Goal: Task Accomplishment & Management: Manage account settings

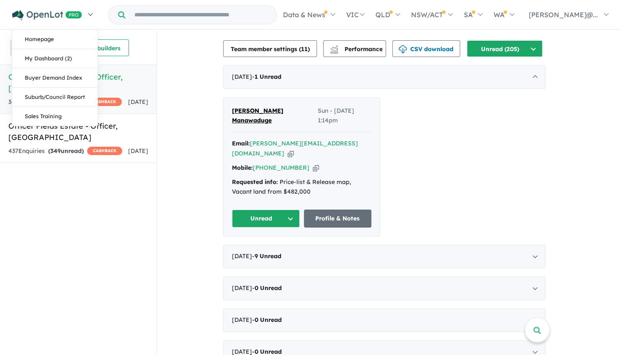
scroll to position [251, 0]
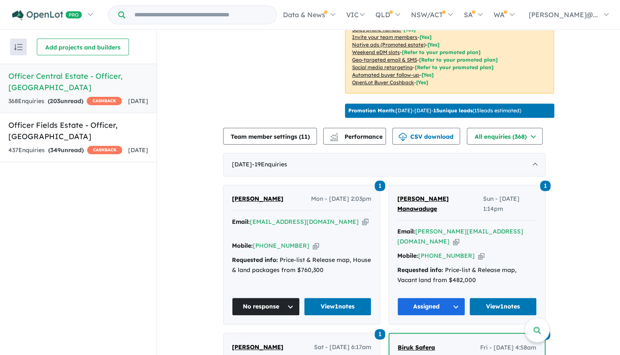
scroll to position [249, 0]
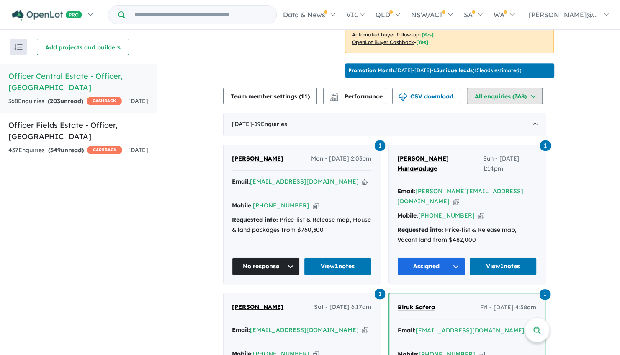
click at [494, 104] on button "All enquiries ( 368 )" at bounding box center [505, 96] width 76 height 17
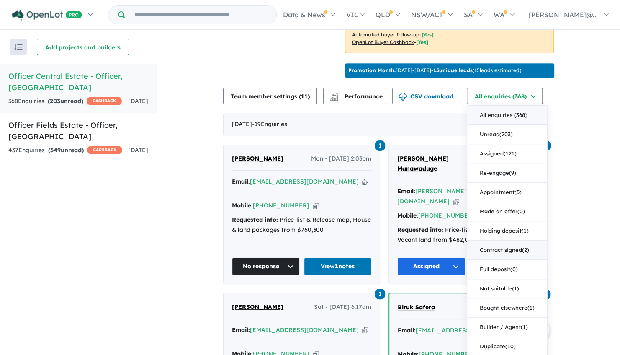
click at [474, 264] on div "All enquiries ( 368 ) Unread ( 203 ) Assigned ( 121 ) Re-engage ( 9 ) Appointme…" at bounding box center [507, 240] width 81 height 270
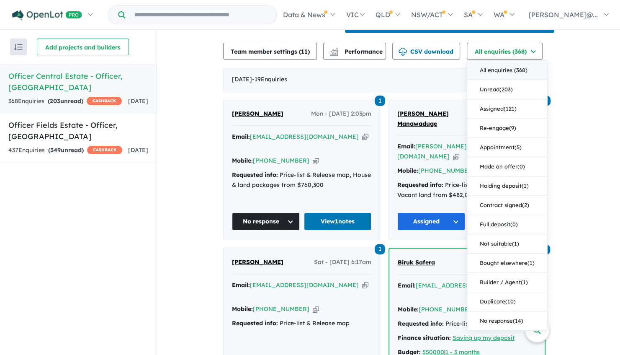
scroll to position [333, 0]
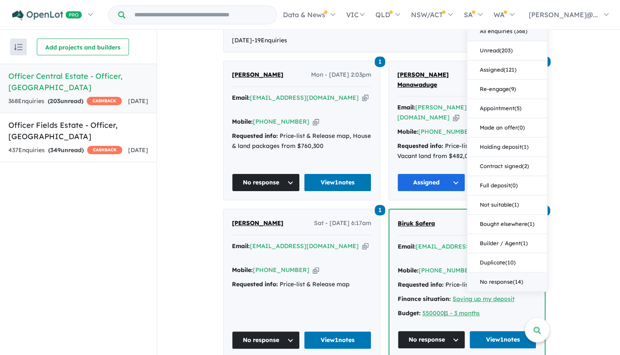
click at [513, 291] on button "No response ( 14 )" at bounding box center [508, 281] width 80 height 19
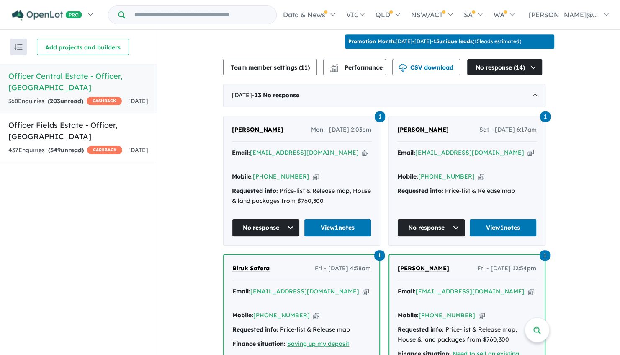
scroll to position [291, 0]
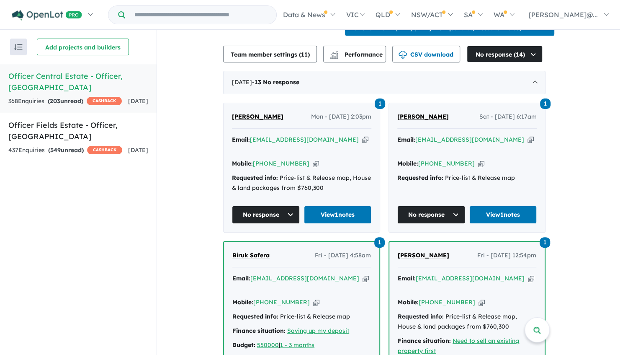
click at [240, 120] on span "[PERSON_NAME]" at bounding box center [258, 117] width 52 height 8
click at [92, 145] on div "437 Enquir ies ( 349 unread) CASHBACK" at bounding box center [65, 150] width 114 height 10
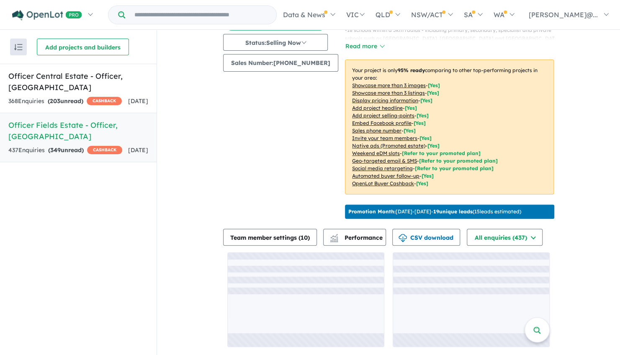
scroll to position [123, 0]
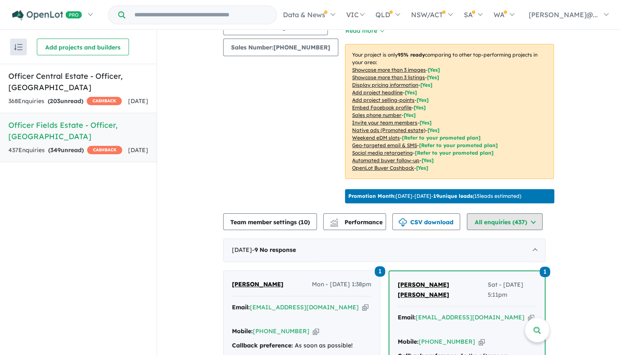
click at [519, 230] on button "All enquiries ( 437 )" at bounding box center [505, 221] width 76 height 17
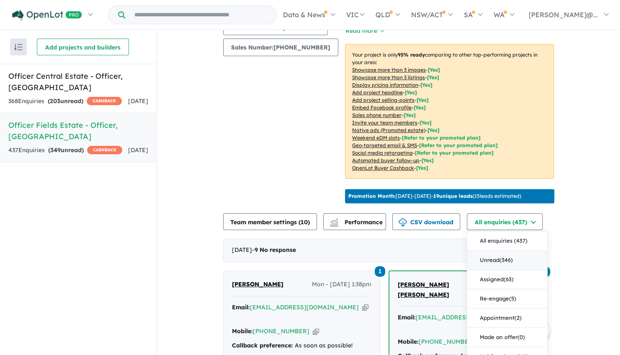
click at [509, 270] on button "Unread ( 346 )" at bounding box center [508, 260] width 80 height 19
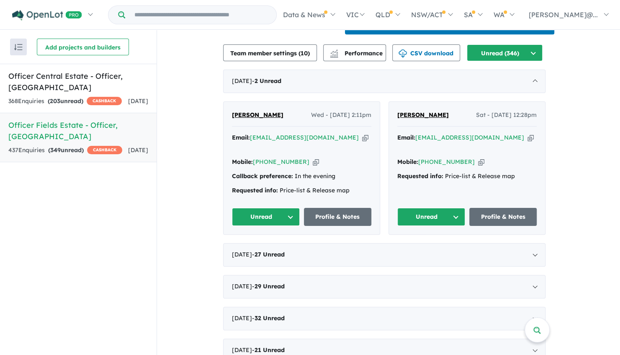
scroll to position [291, 0]
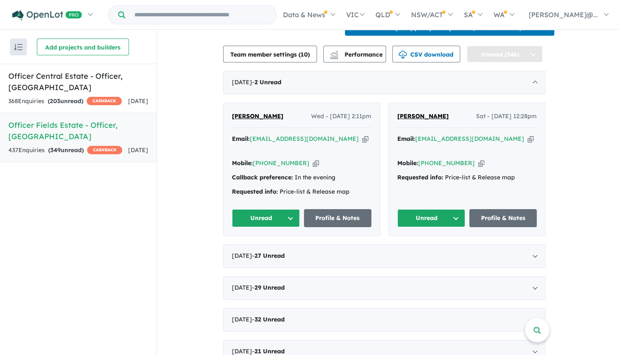
click at [505, 62] on button "Unread (346)" at bounding box center [505, 54] width 76 height 17
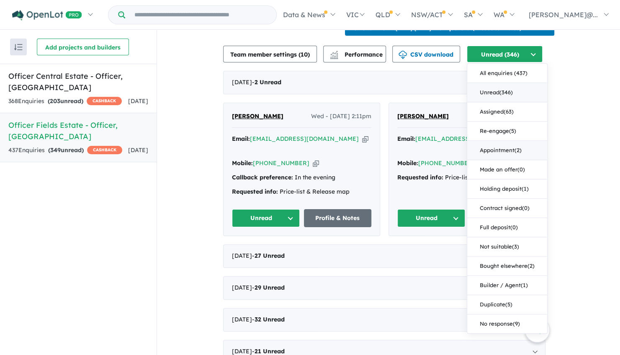
click at [512, 160] on button "Appointment ( 2 )" at bounding box center [508, 150] width 80 height 19
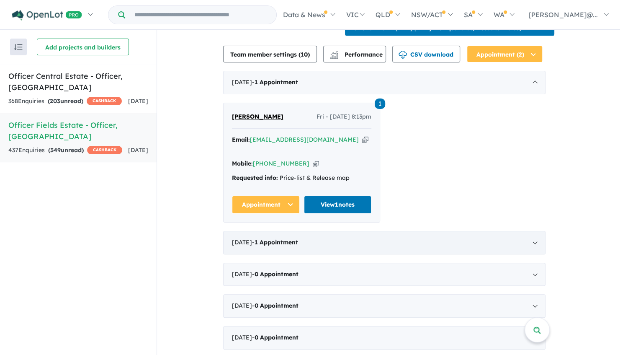
click at [321, 246] on div "July 2025 - 1 Appointment" at bounding box center [384, 242] width 323 height 23
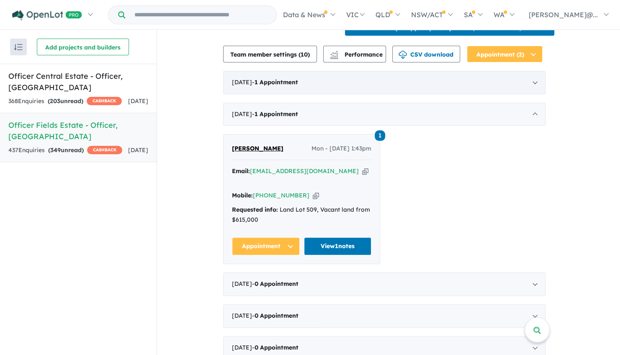
click at [328, 94] on div "August 2025 - 1 Appointment" at bounding box center [384, 82] width 323 height 23
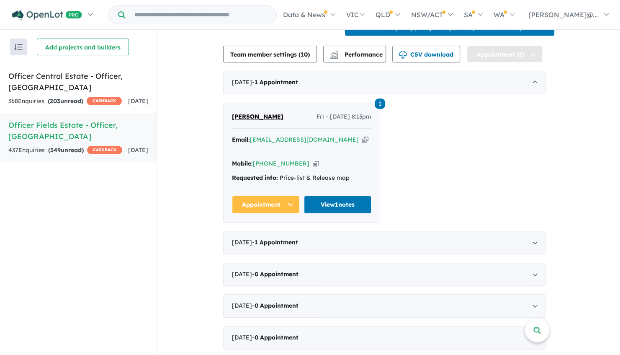
click at [505, 62] on button "Appointment (2)" at bounding box center [505, 54] width 76 height 17
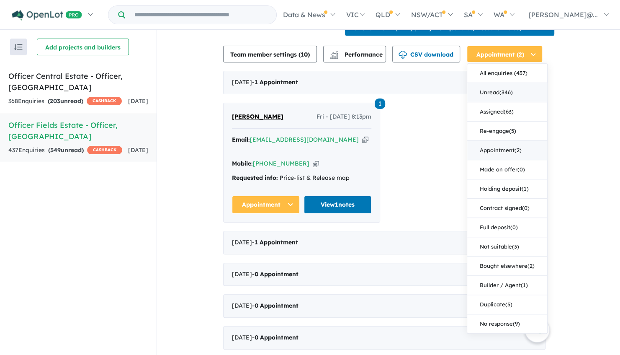
click at [509, 102] on button "Unread ( 346 )" at bounding box center [508, 92] width 80 height 19
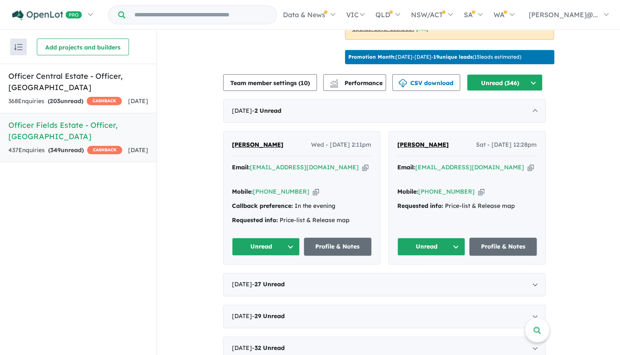
scroll to position [293, 0]
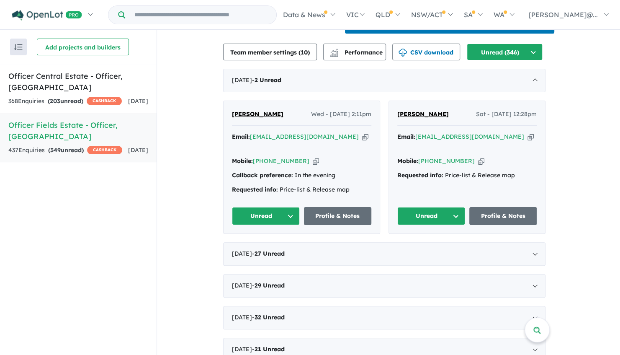
click at [432, 119] on link "Vishal Khandekar" at bounding box center [424, 114] width 52 height 10
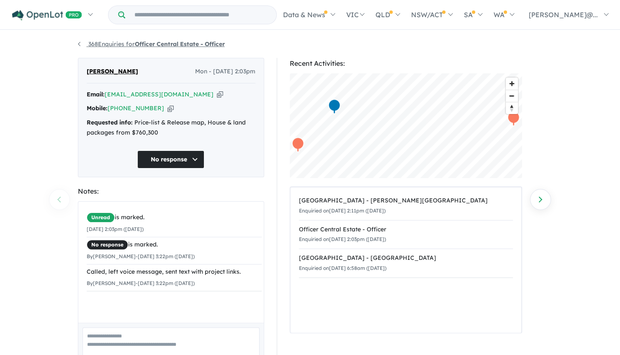
click at [82, 47] on link "368 Enquiries for Officer Central Estate - Officer" at bounding box center [151, 44] width 147 height 8
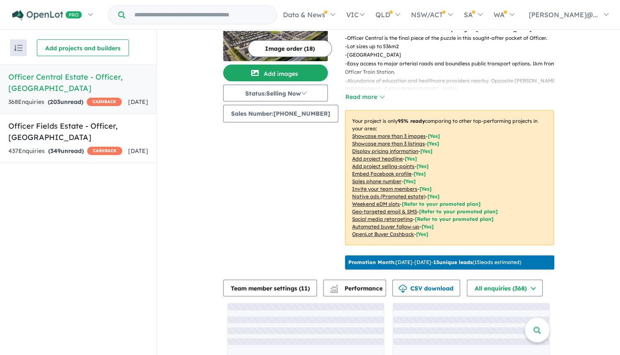
scroll to position [123, 0]
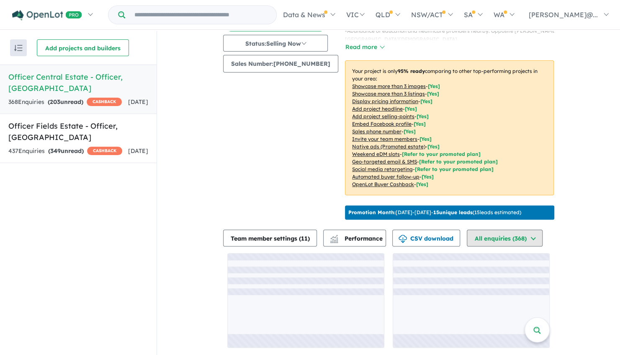
click at [503, 242] on button "All enquiries ( 368 )" at bounding box center [505, 238] width 76 height 17
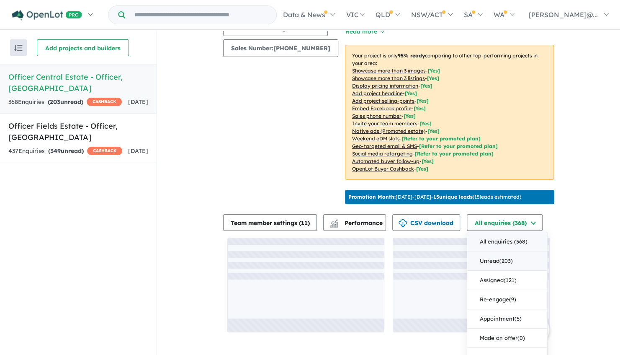
click at [509, 271] on button "Unread ( 203 )" at bounding box center [508, 260] width 80 height 19
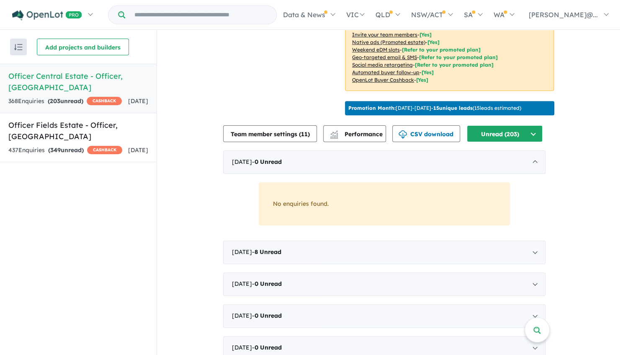
scroll to position [291, 0]
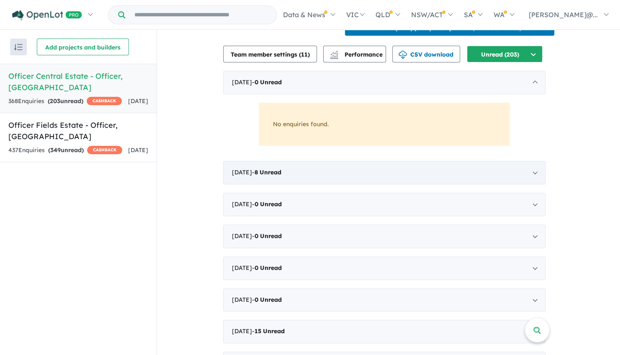
click at [302, 184] on div "[DATE] - 8 Unread" at bounding box center [384, 172] width 323 height 23
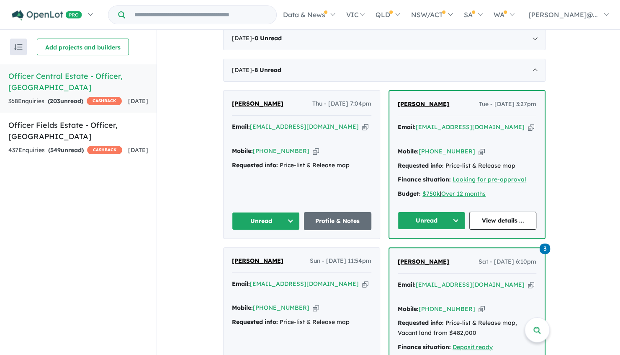
scroll to position [375, 0]
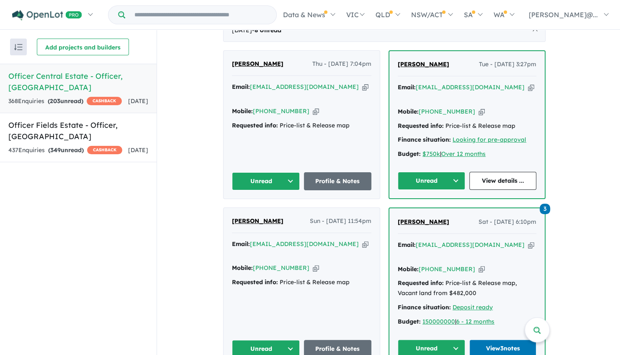
click at [264, 67] on span "[PERSON_NAME]" at bounding box center [258, 64] width 52 height 8
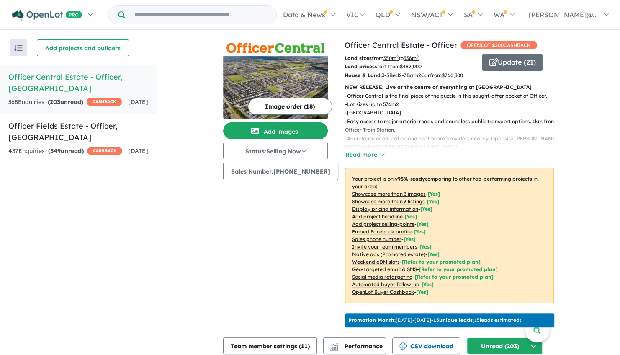
scroll to position [0, 0]
click at [83, 97] on div "368 Enquir ies ( 203 unread) CASHBACK" at bounding box center [65, 102] width 114 height 10
click at [85, 74] on h5 "Officer Central Estate - Officer , [GEOGRAPHIC_DATA]" at bounding box center [78, 82] width 140 height 23
drag, startPoint x: 122, startPoint y: 76, endPoint x: 125, endPoint y: 80, distance: 4.8
click at [122, 76] on h5 "Officer Central Estate - Officer , VIC" at bounding box center [78, 82] width 140 height 23
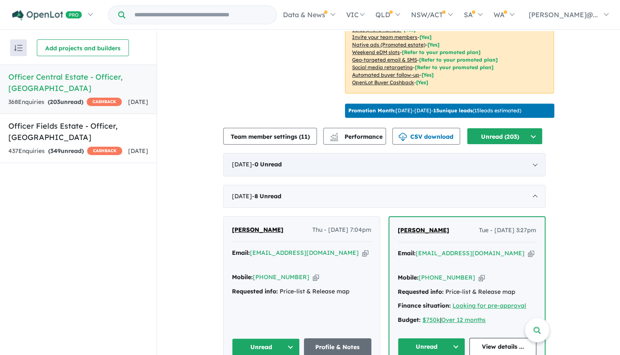
scroll to position [251, 0]
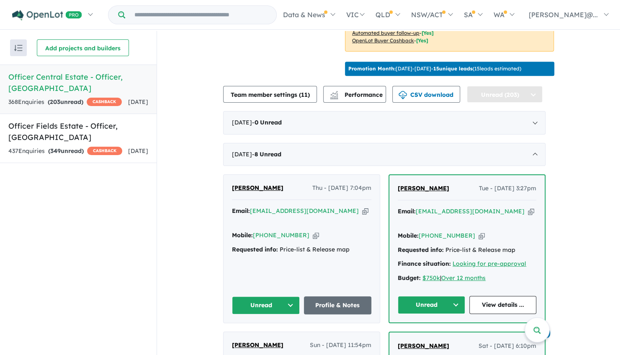
click at [487, 103] on button "Unread (203)" at bounding box center [505, 94] width 76 height 17
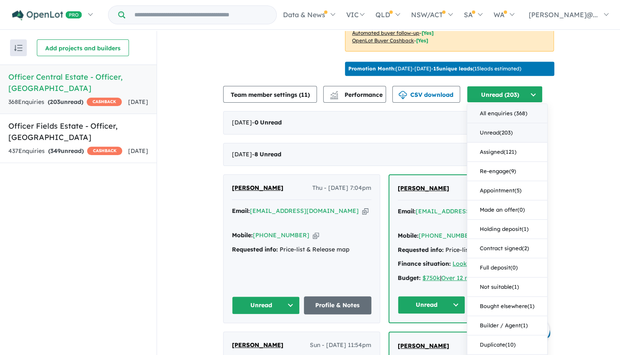
click at [497, 123] on button "All enquiries ( 368 )" at bounding box center [508, 113] width 80 height 19
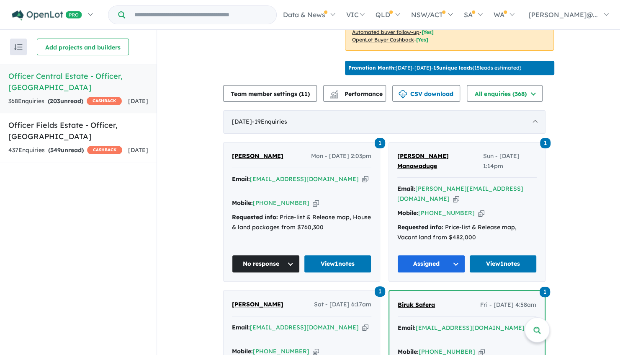
click at [287, 134] on div "August 2025 - 19 Enquir ies ( 0 unread)" at bounding box center [384, 121] width 323 height 23
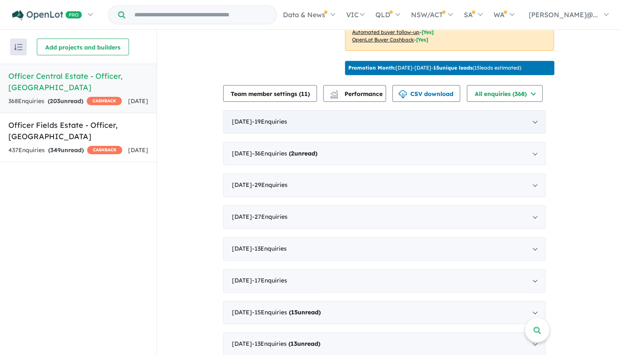
click at [288, 134] on div "August 2025 - 19 Enquir ies ( 0 unread)" at bounding box center [384, 121] width 323 height 23
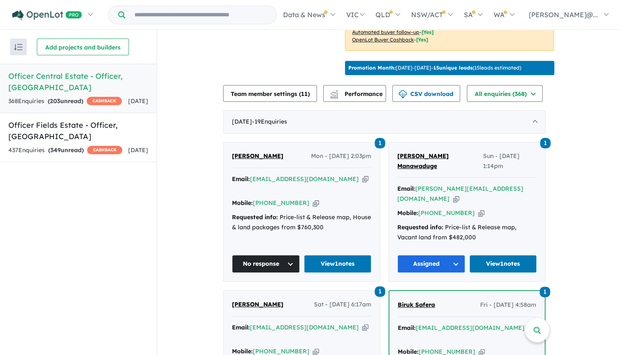
scroll to position [168, 0]
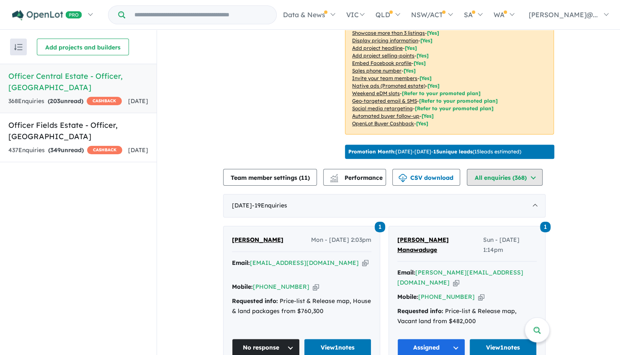
click at [504, 186] on button "All enquiries (368)" at bounding box center [505, 177] width 76 height 17
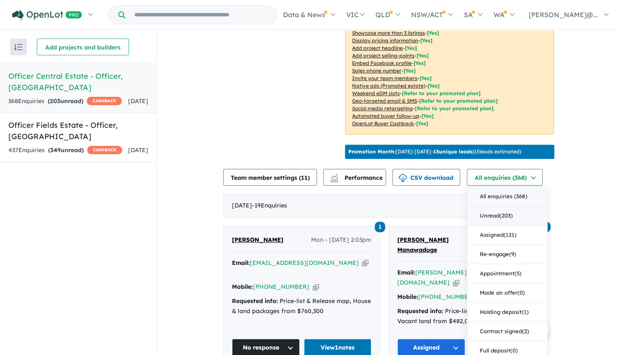
click at [501, 225] on button "Unread ( 203 )" at bounding box center [508, 215] width 80 height 19
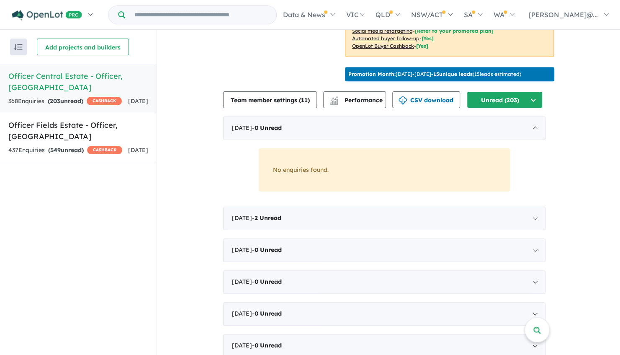
scroll to position [293, 0]
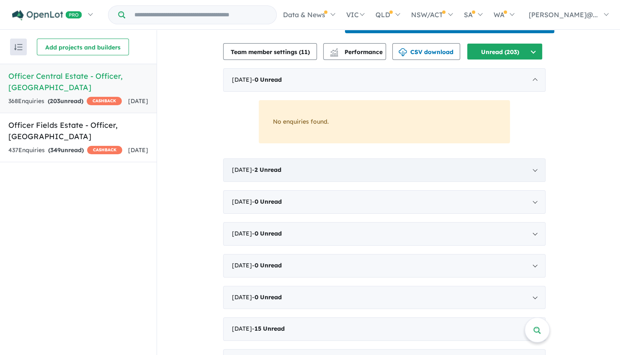
click at [282, 173] on span "Unread" at bounding box center [271, 170] width 22 height 8
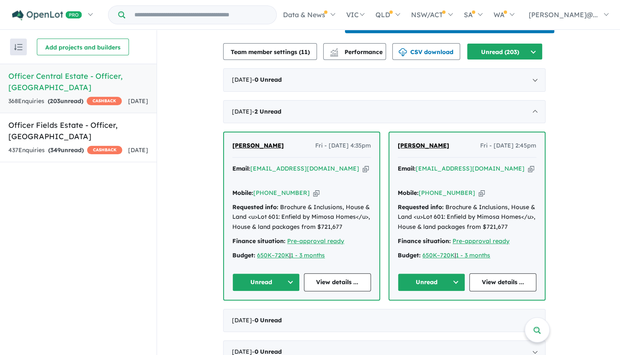
click at [263, 149] on span "DIPZ PATEL" at bounding box center [259, 146] width 52 height 8
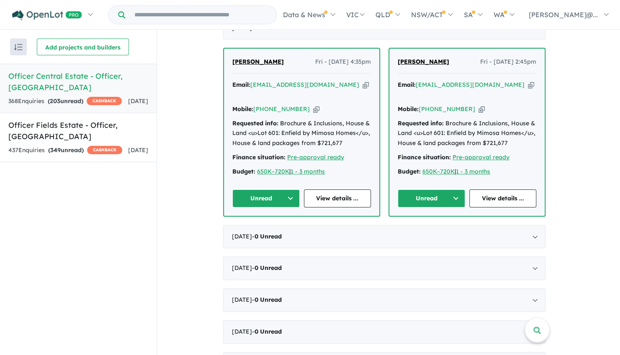
click at [442, 202] on button "Unread" at bounding box center [431, 198] width 67 height 18
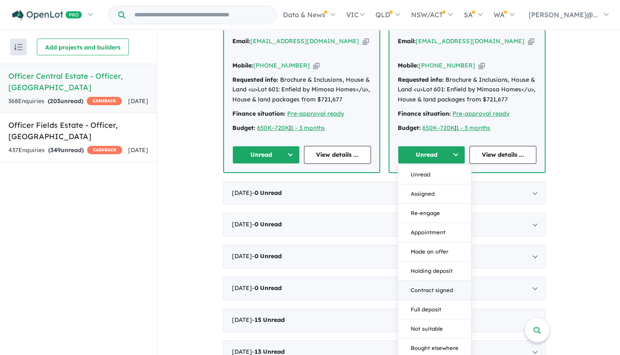
scroll to position [461, 0]
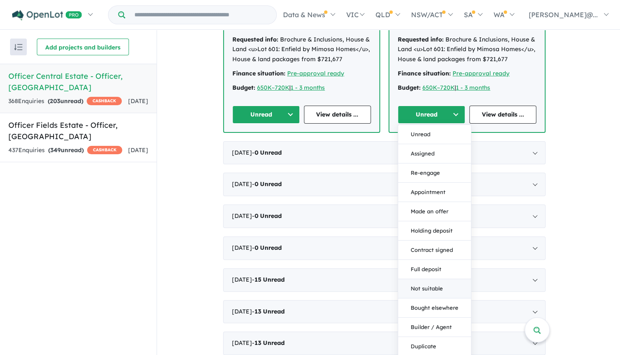
click at [447, 293] on button "Not suitable" at bounding box center [434, 288] width 73 height 19
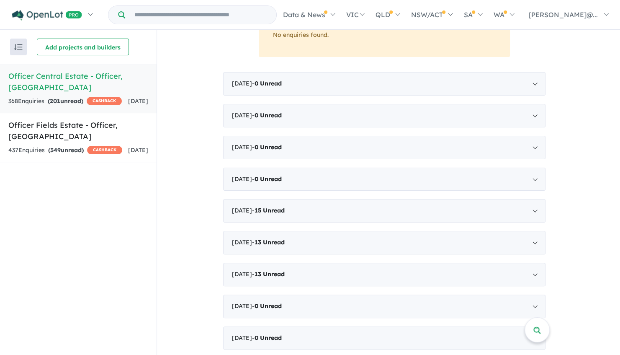
scroll to position [419, 0]
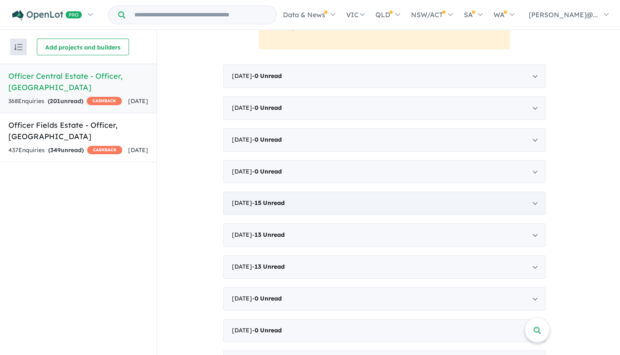
click at [401, 215] on div "February 2025 - 15 Unread" at bounding box center [384, 202] width 323 height 23
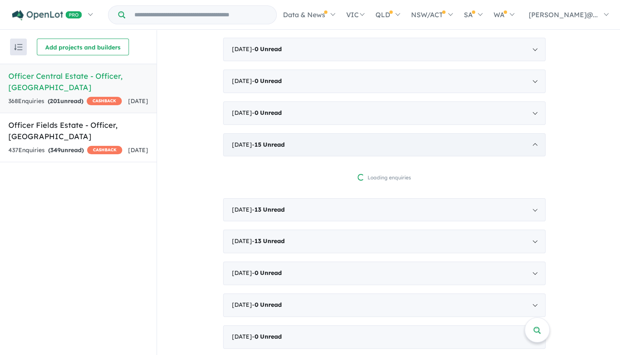
scroll to position [411, 0]
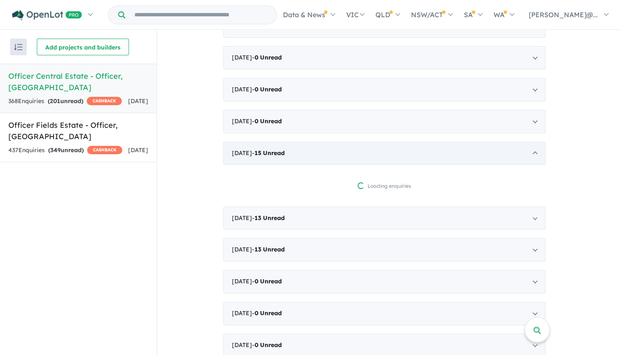
click at [398, 165] on div "February 2025 - 15 Unread" at bounding box center [384, 153] width 323 height 23
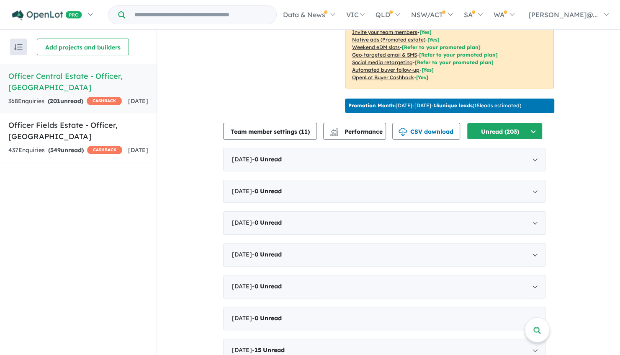
scroll to position [201, 0]
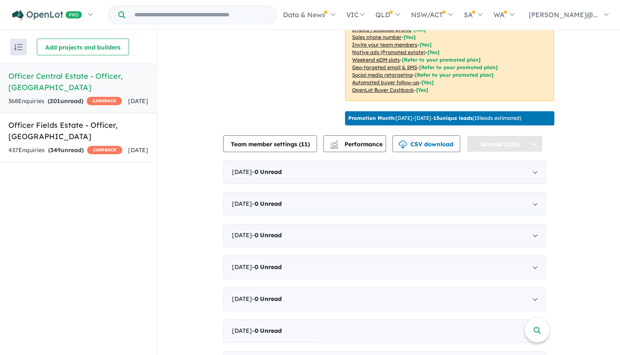
click at [486, 152] on button "Unread (203)" at bounding box center [505, 143] width 76 height 17
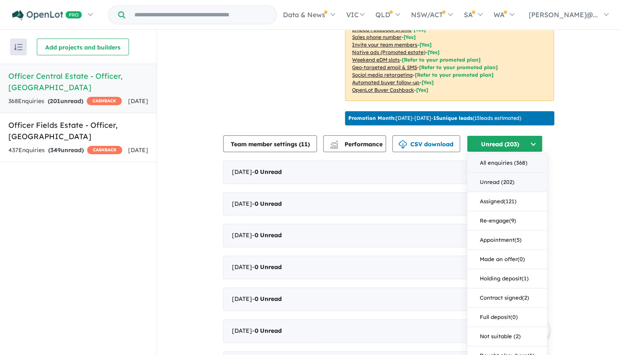
click at [484, 173] on button "All enquiries ( 368 )" at bounding box center [508, 162] width 80 height 19
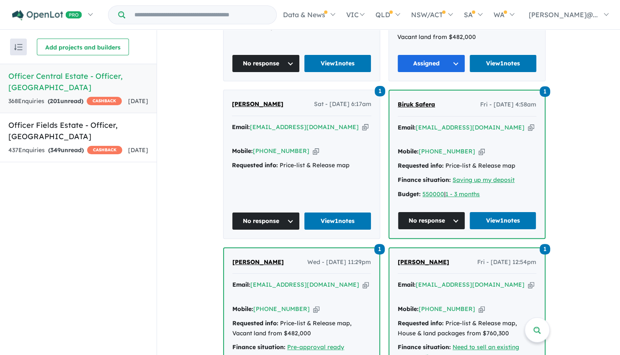
scroll to position [452, 0]
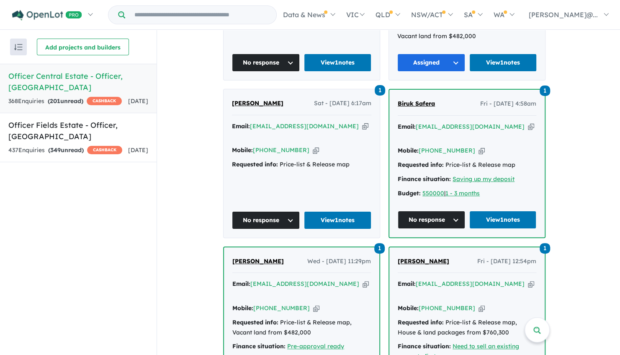
drag, startPoint x: 330, startPoint y: 184, endPoint x: 282, endPoint y: 198, distance: 50.2
click at [282, 198] on div "1 Sabu Alex Sat - 23/08/2025, 6:17am Email: sabualex08@yahoo.co.uk Copied! Mobi…" at bounding box center [302, 163] width 156 height 148
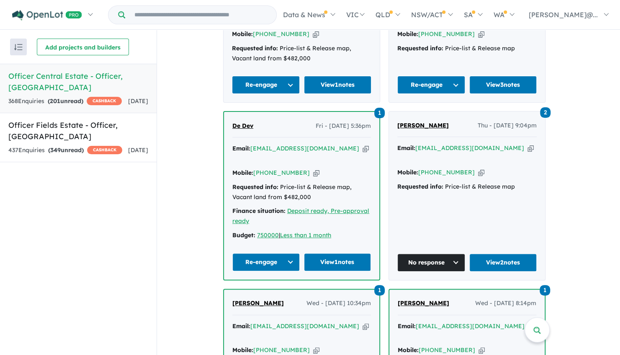
scroll to position [1207, 0]
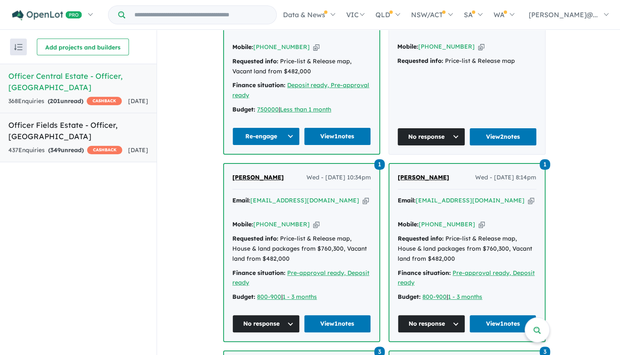
click at [97, 148] on div "437 Enquir ies ( 349 unread) CASHBACK" at bounding box center [65, 150] width 114 height 10
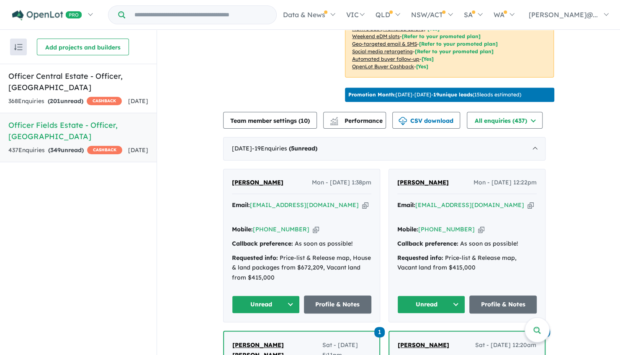
scroll to position [249, 0]
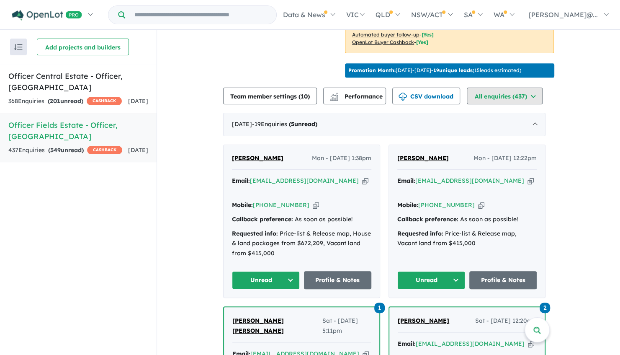
click at [510, 104] on button "All enquiries ( 437 )" at bounding box center [505, 96] width 76 height 17
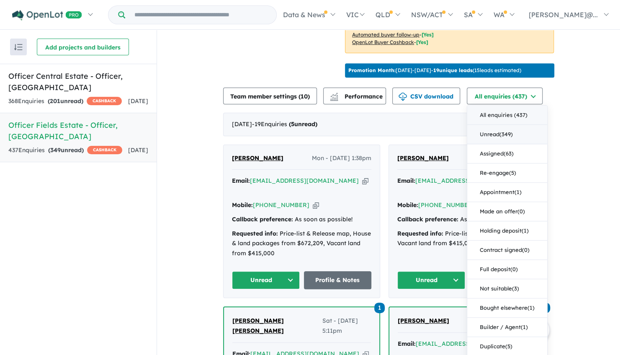
click at [508, 144] on button "Unread ( 349 )" at bounding box center [508, 134] width 80 height 19
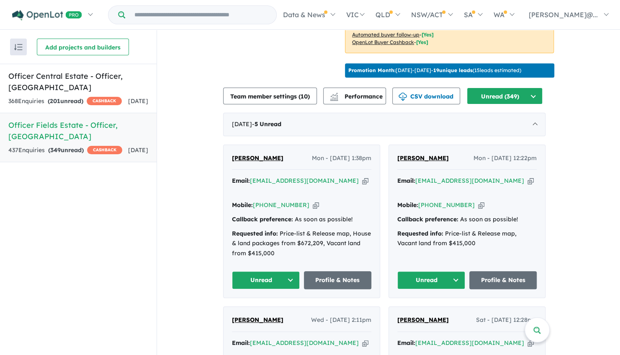
scroll to position [291, 0]
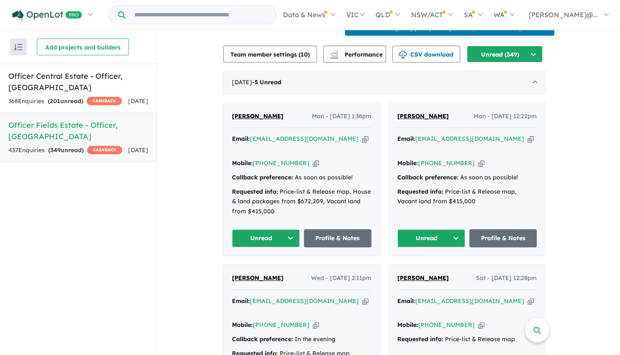
click at [250, 120] on span "Kanchna Iyer" at bounding box center [258, 116] width 52 height 8
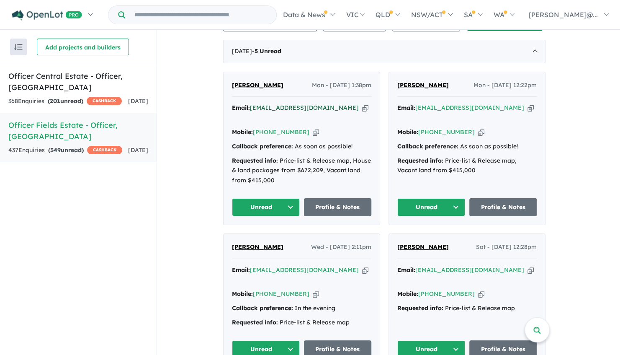
scroll to position [333, 0]
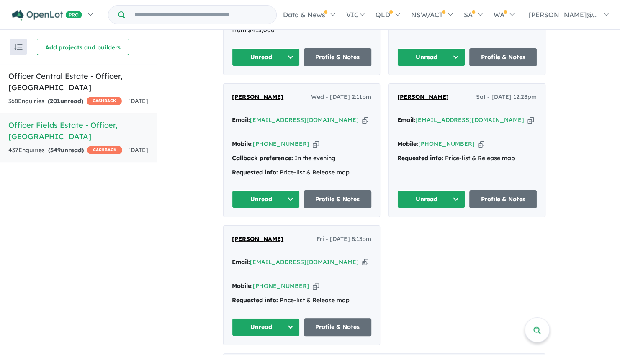
scroll to position [458, 0]
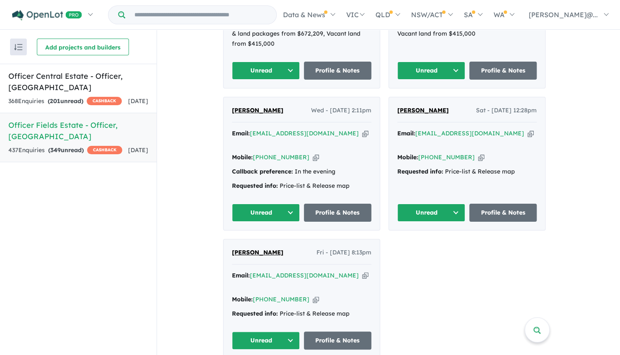
drag, startPoint x: 456, startPoint y: 115, endPoint x: 394, endPoint y: 122, distance: 62.4
click at [394, 122] on div "Vishal Khandekar Sat - 02/08/2025, 12:28pm Email: vish5_in@yahoo.com Copied! Mo…" at bounding box center [467, 163] width 156 height 133
copy span "Vishal Khandekar"
drag, startPoint x: 417, startPoint y: 110, endPoint x: 411, endPoint y: 116, distance: 8.9
click at [280, 248] on span "Santosh Ganeshan" at bounding box center [258, 252] width 52 height 8
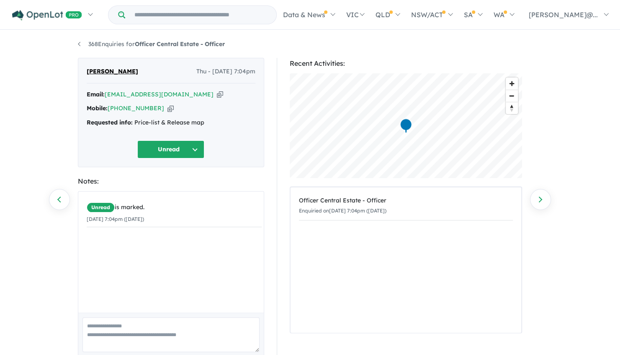
click at [129, 338] on textarea at bounding box center [171, 334] width 177 height 35
click at [126, 338] on textarea at bounding box center [171, 334] width 177 height 35
click at [132, 325] on textarea at bounding box center [171, 334] width 177 height 35
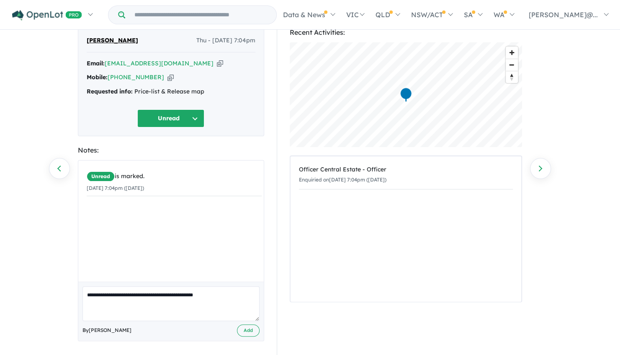
scroll to position [33, 0]
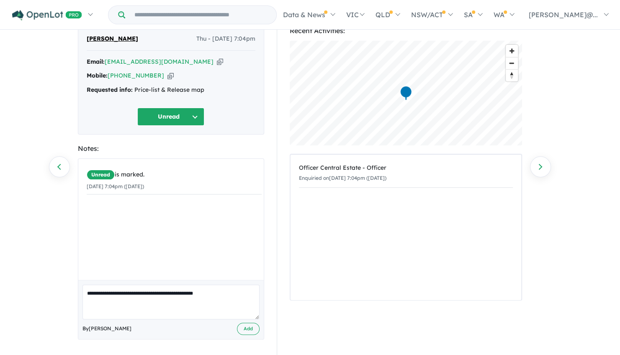
type textarea "**********"
click at [192, 119] on button "Unread" at bounding box center [170, 117] width 67 height 18
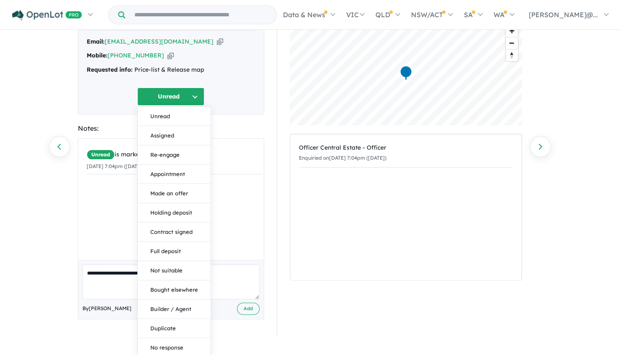
click at [181, 338] on button "No response" at bounding box center [174, 347] width 73 height 19
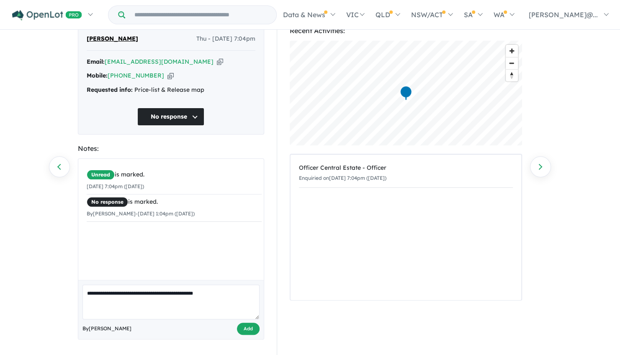
click at [248, 326] on button "Add" at bounding box center [248, 329] width 23 height 12
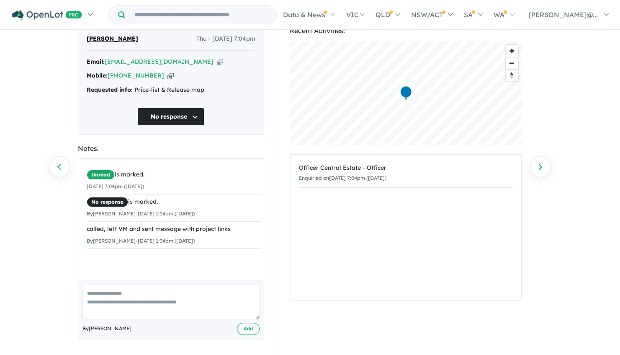
scroll to position [0, 0]
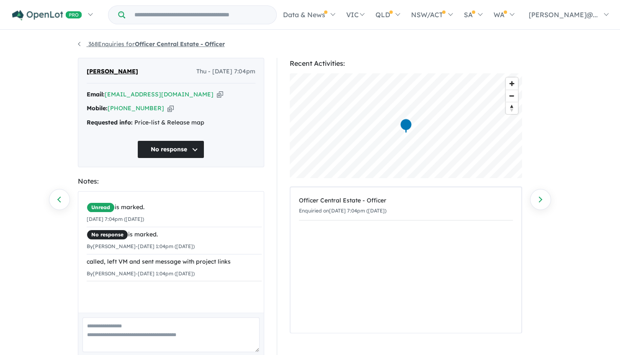
click at [78, 44] on link "368 Enquiries for Officer Central Estate - Officer" at bounding box center [151, 44] width 147 height 8
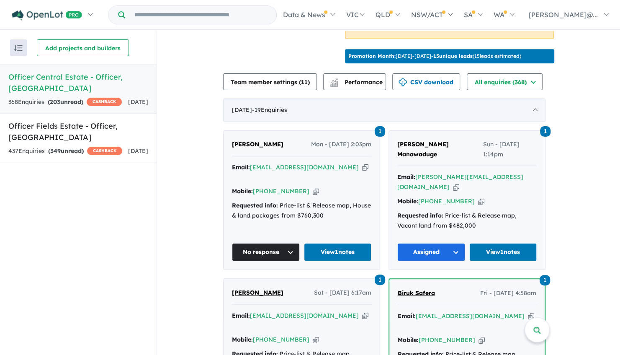
scroll to position [293, 0]
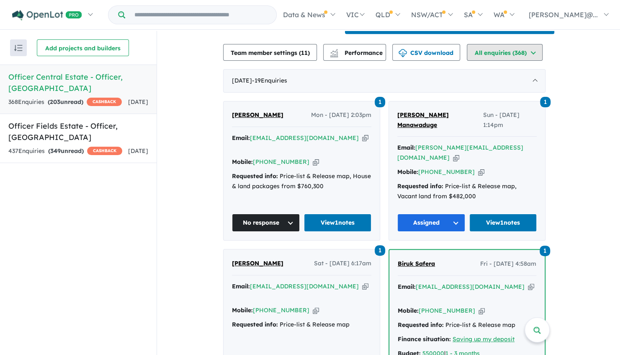
click at [503, 61] on button "All enquiries ( 368 )" at bounding box center [505, 52] width 76 height 17
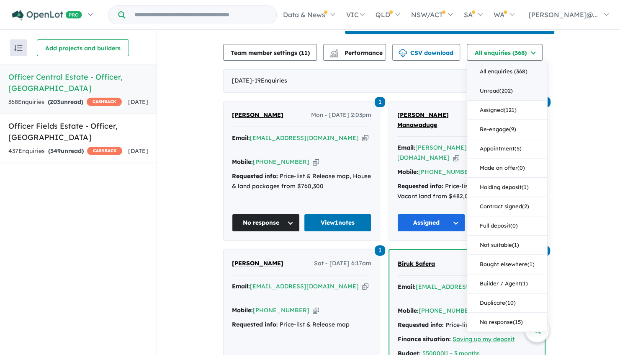
click at [494, 101] on button "Unread ( 202 )" at bounding box center [508, 90] width 80 height 19
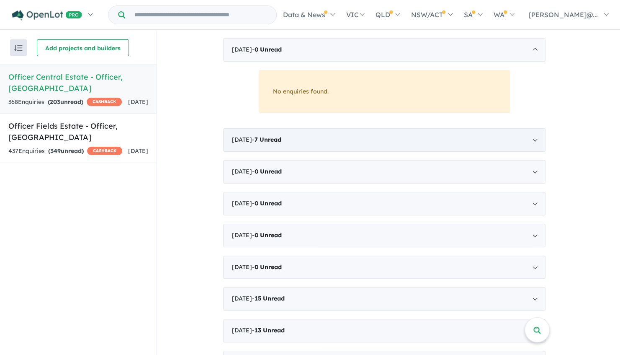
scroll to position [335, 0]
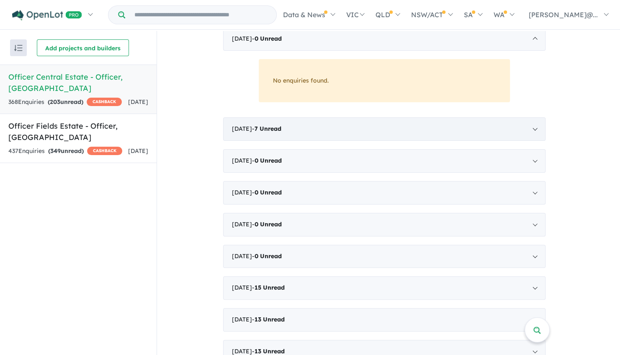
click at [256, 141] on div "July 2025 - 7 Unread" at bounding box center [384, 128] width 323 height 23
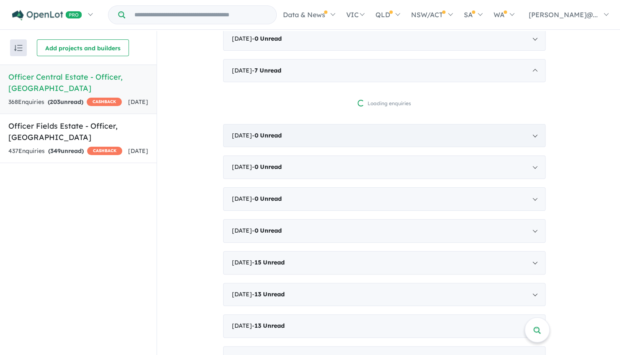
scroll to position [1, 0]
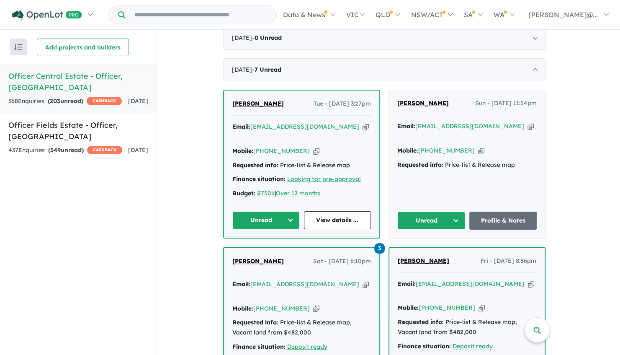
drag, startPoint x: 279, startPoint y: 121, endPoint x: 268, endPoint y: 135, distance: 17.9
drag, startPoint x: 268, startPoint y: 135, endPoint x: 257, endPoint y: 120, distance: 18.4
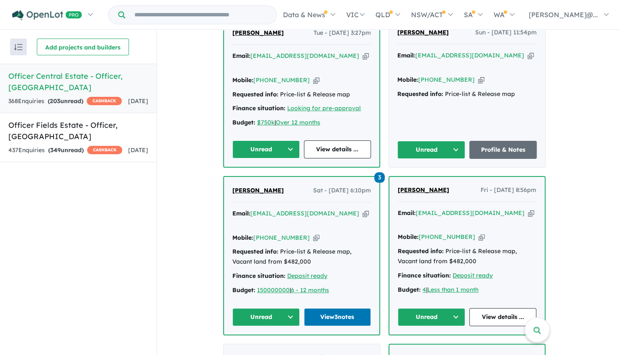
scroll to position [419, 0]
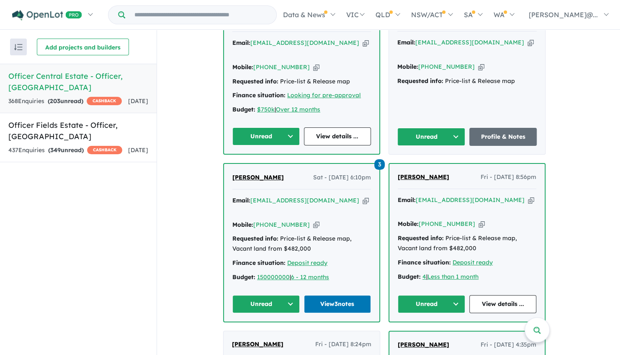
click at [348, 212] on div "Email: tonyjrooney@gmail.com Copied! Mobile: +61 457 480 572 Copied! Requested …" at bounding box center [302, 241] width 139 height 91
click at [266, 181] on span "[PERSON_NAME]" at bounding box center [259, 177] width 52 height 8
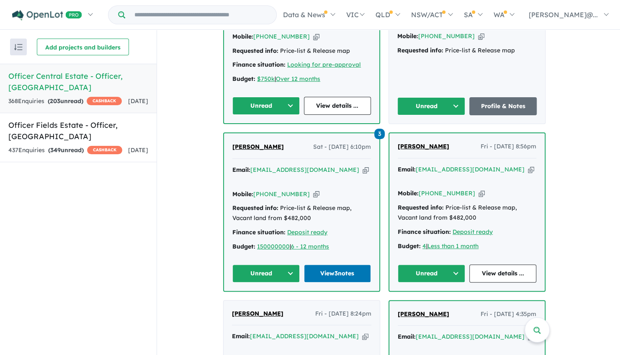
scroll to position [503, 0]
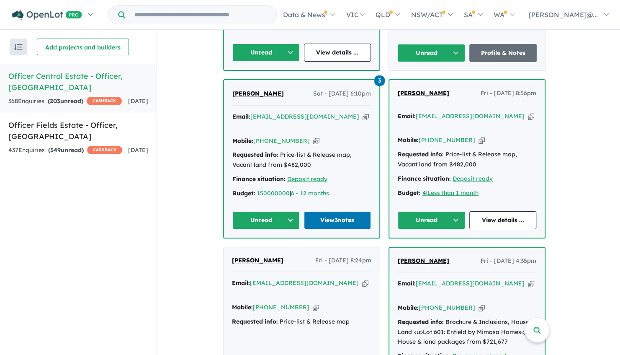
click at [445, 211] on button "Unread" at bounding box center [431, 220] width 67 height 18
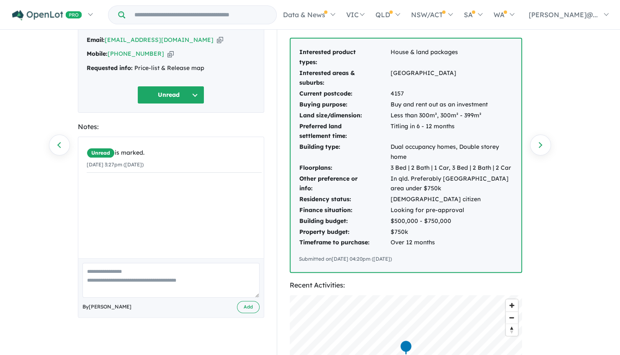
scroll to position [42, 0]
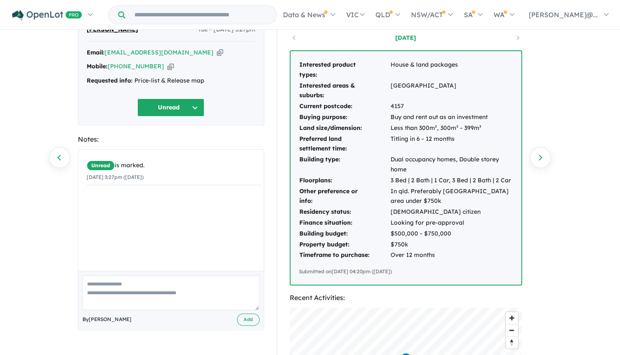
click at [173, 107] on button "Unread" at bounding box center [170, 107] width 67 height 18
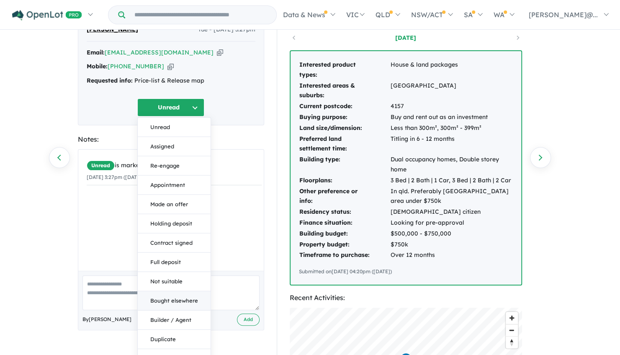
scroll to position [168, 0]
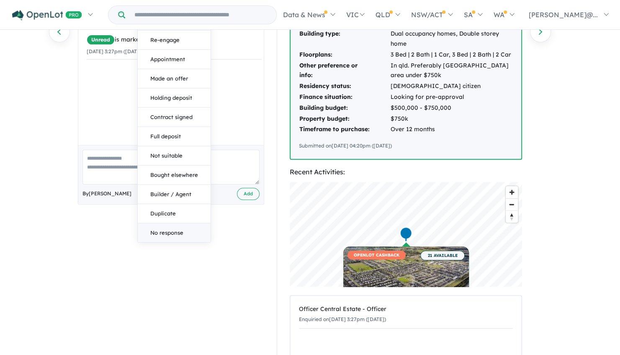
click at [171, 233] on button "No response" at bounding box center [174, 232] width 73 height 19
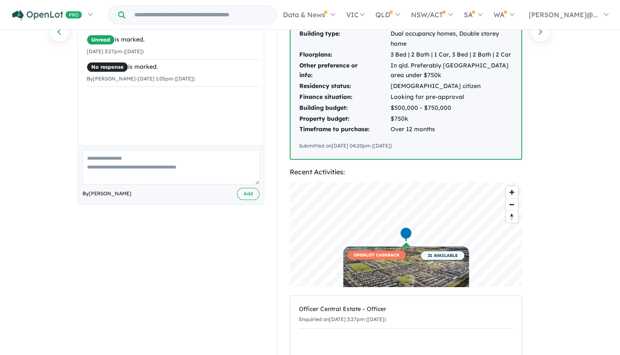
click at [165, 168] on textarea at bounding box center [171, 167] width 177 height 35
type textarea "**********"
click at [243, 193] on button "Add" at bounding box center [248, 194] width 23 height 12
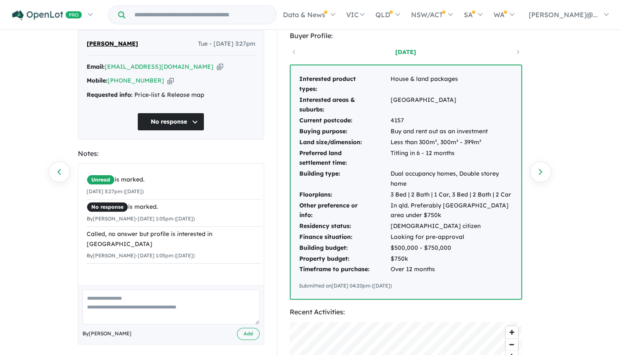
scroll to position [0, 0]
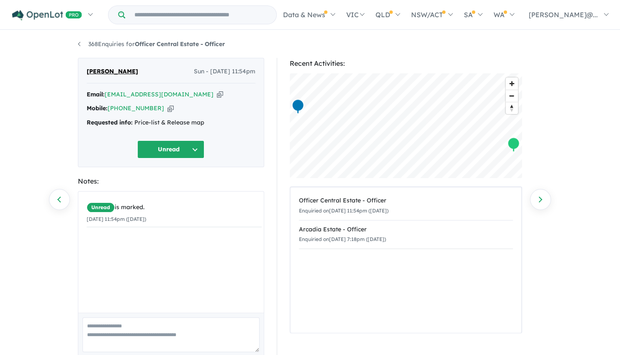
click at [155, 339] on textarea at bounding box center [171, 334] width 177 height 35
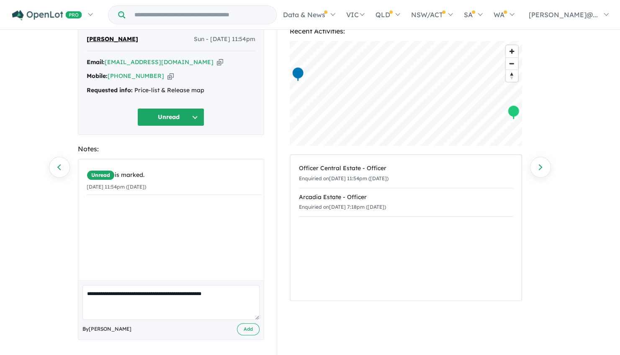
scroll to position [33, 0]
type textarea "**********"
click at [249, 328] on button "Add" at bounding box center [248, 329] width 23 height 12
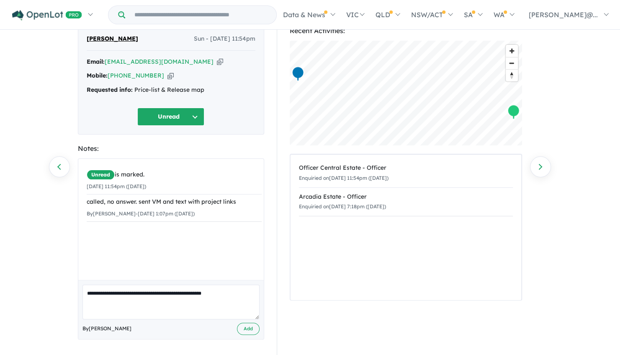
scroll to position [0, 0]
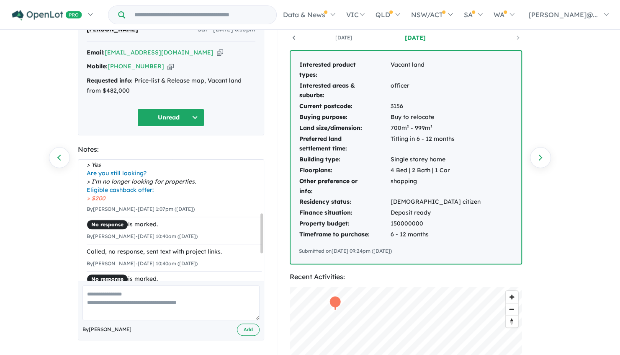
scroll to position [160, 0]
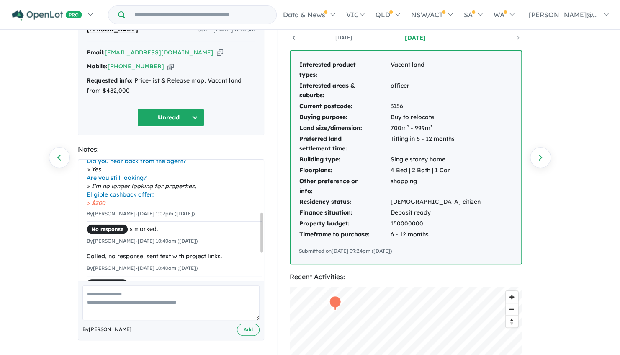
click at [186, 110] on button "Unread" at bounding box center [170, 118] width 67 height 18
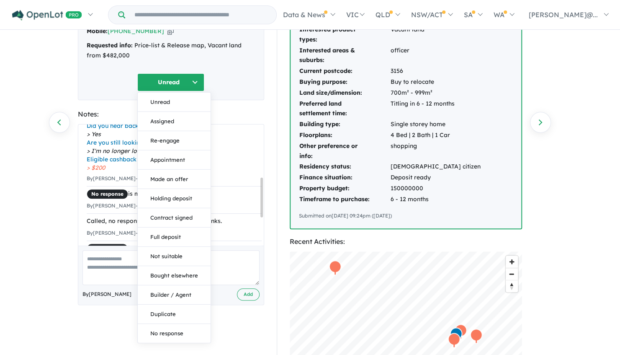
scroll to position [126, 0]
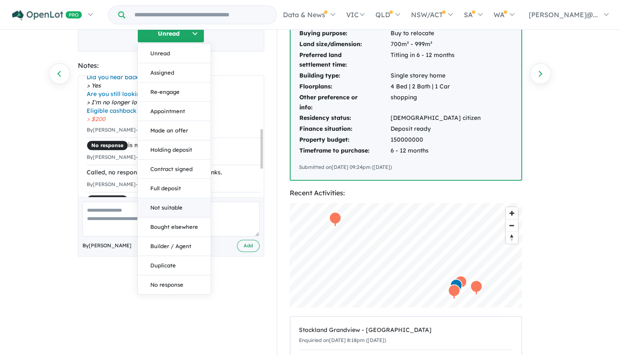
click at [179, 204] on button "Not suitable" at bounding box center [174, 207] width 73 height 19
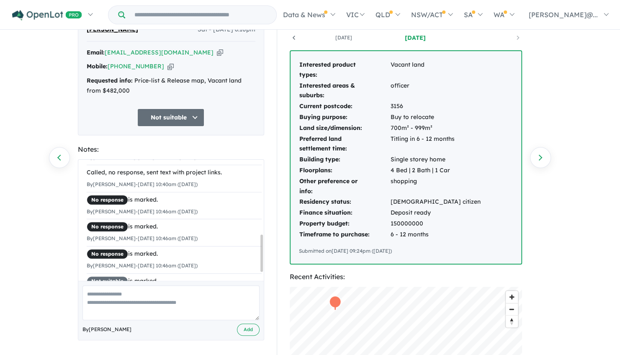
scroll to position [0, 0]
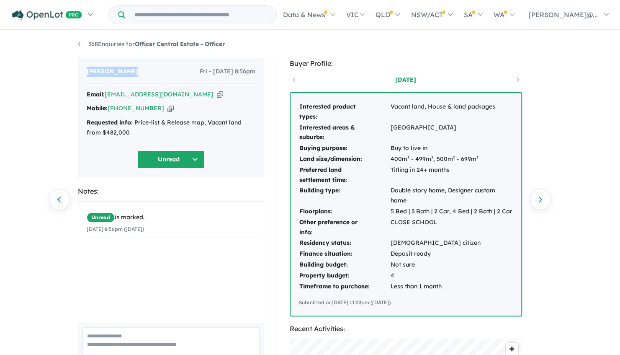
drag, startPoint x: 135, startPoint y: 71, endPoint x: 82, endPoint y: 71, distance: 53.2
click at [82, 71] on div "[PERSON_NAME] Fri - [DATE] 8:56pm Email: [EMAIL_ADDRESS][DOMAIN_NAME] Copied! M…" at bounding box center [171, 117] width 186 height 119
drag, startPoint x: 82, startPoint y: 71, endPoint x: 96, endPoint y: 72, distance: 14.7
copy span "[PERSON_NAME]"
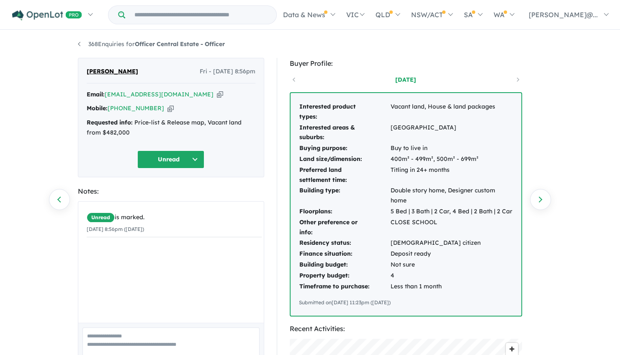
click at [130, 332] on textarea at bounding box center [171, 344] width 177 height 35
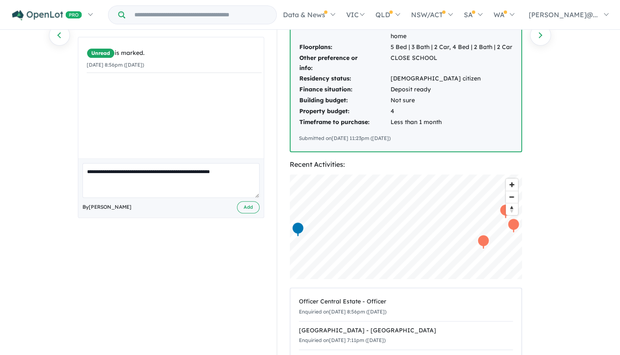
scroll to position [168, 0]
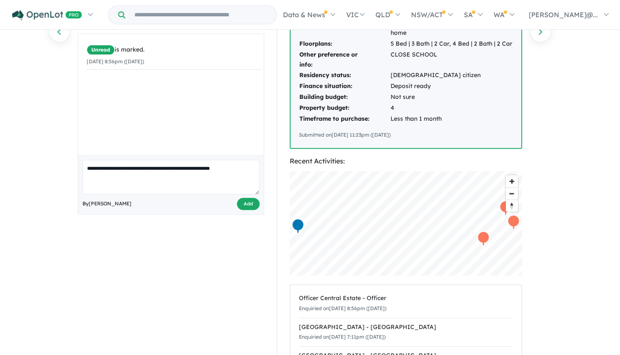
type textarea "**********"
click at [250, 204] on button "Add" at bounding box center [248, 204] width 23 height 12
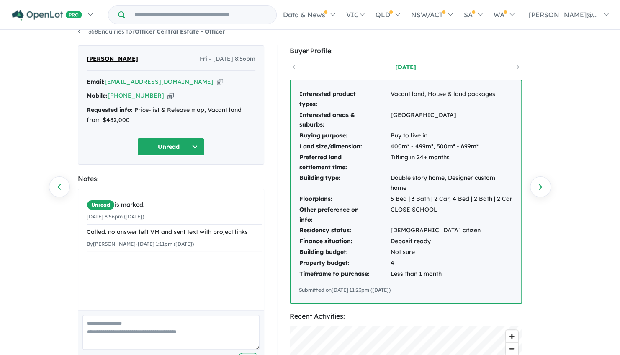
scroll to position [0, 0]
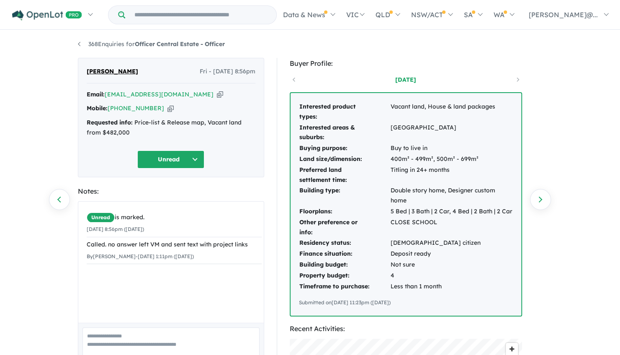
click at [185, 155] on button "Unread" at bounding box center [170, 159] width 67 height 18
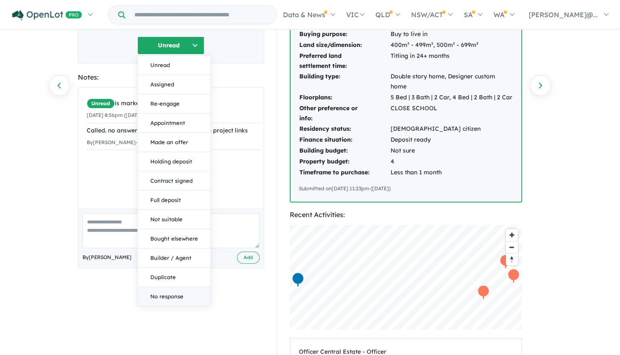
scroll to position [126, 0]
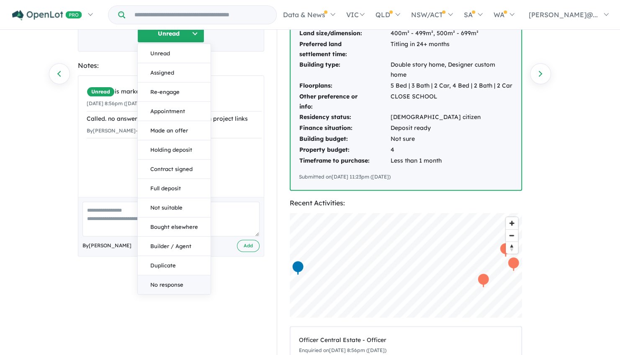
click at [184, 287] on button "No response" at bounding box center [174, 284] width 73 height 19
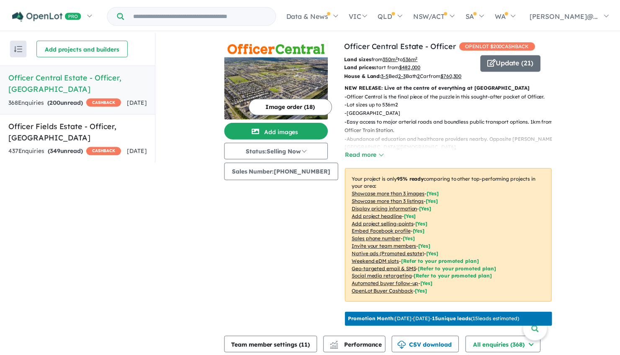
scroll to position [1, 0]
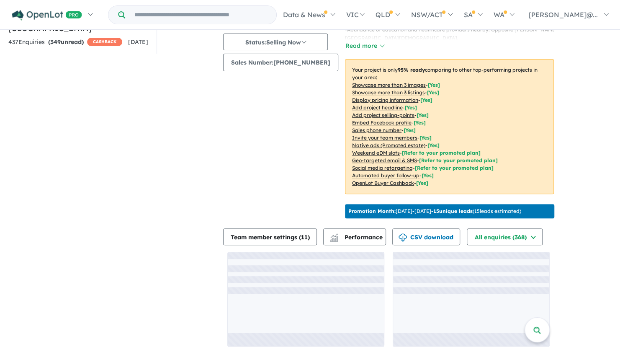
scroll to position [124, 0]
click at [527, 246] on div "View 2 projects in your account Officer Central Estate - Officer OPENLOT $ 200 …" at bounding box center [388, 138] width 331 height 433
click at [528, 240] on button "All enquiries ( 368 )" at bounding box center [505, 236] width 76 height 17
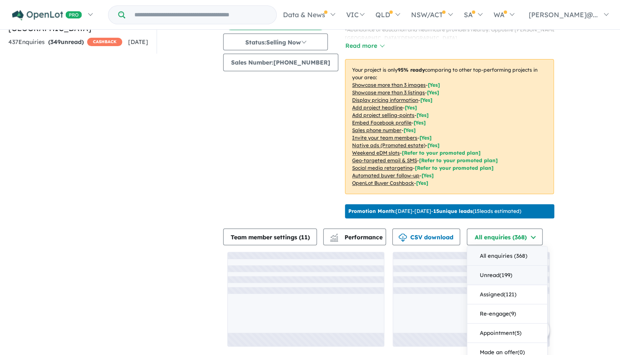
click at [516, 274] on button "Unread ( 199 )" at bounding box center [508, 275] width 80 height 19
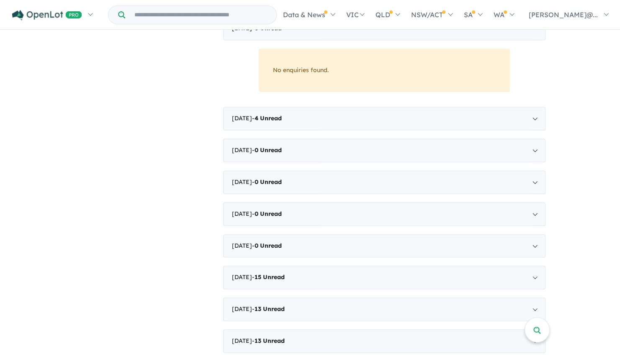
scroll to position [376, 0]
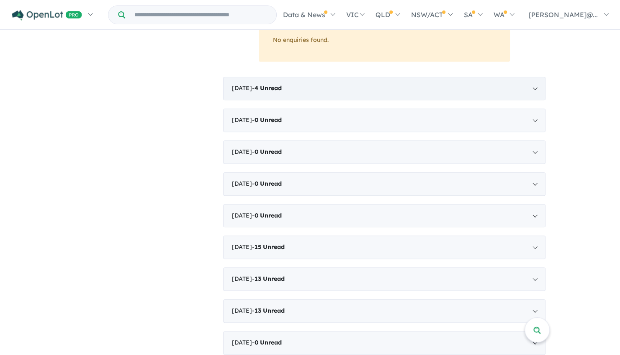
click at [349, 100] on div "[DATE] - 4 Unread" at bounding box center [384, 88] width 323 height 23
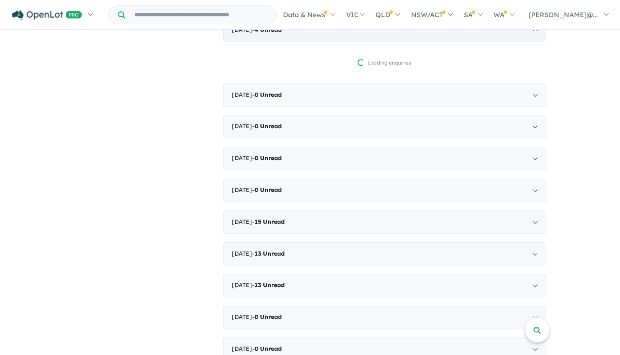
scroll to position [374, 0]
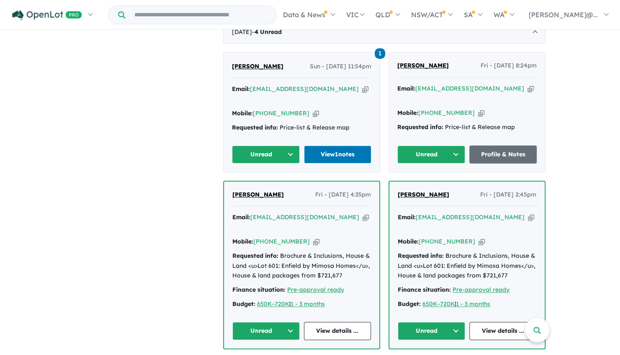
click at [290, 163] on button "Unread" at bounding box center [266, 154] width 68 height 18
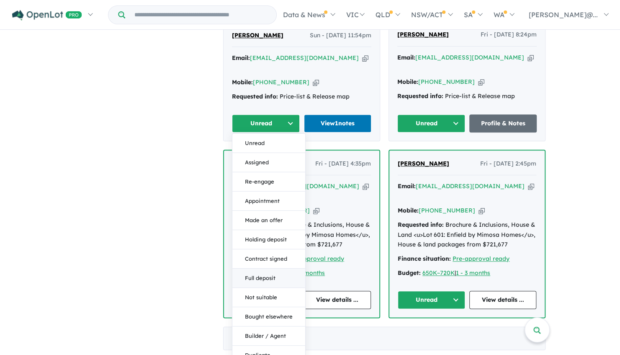
scroll to position [458, 0]
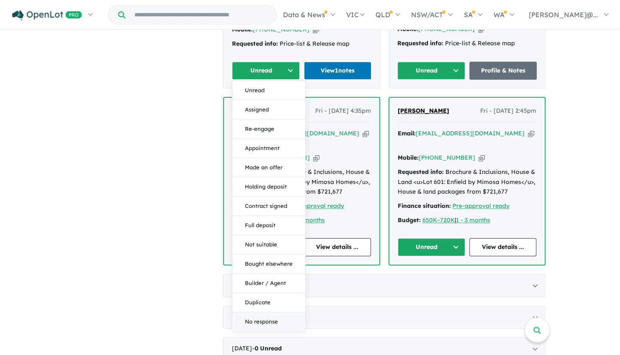
click at [277, 331] on button "No response" at bounding box center [269, 321] width 73 height 19
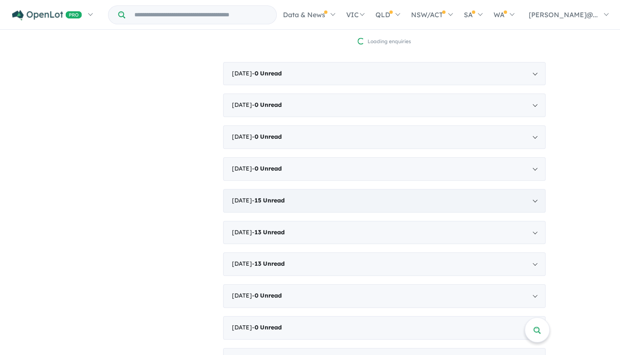
scroll to position [374, 0]
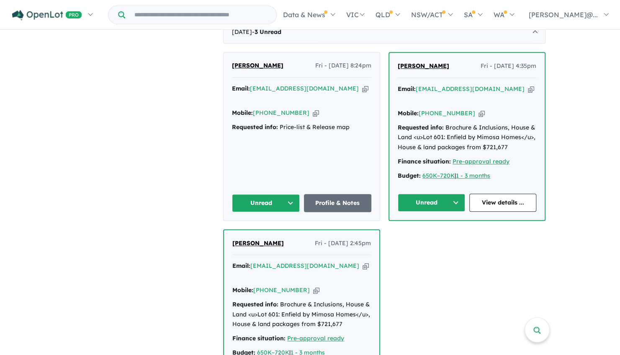
drag, startPoint x: 359, startPoint y: 161, endPoint x: 210, endPoint y: 168, distance: 149.3
click at [284, 69] on span "[PERSON_NAME]" at bounding box center [258, 66] width 52 height 8
click at [407, 70] on span "[PERSON_NAME]" at bounding box center [424, 66] width 52 height 8
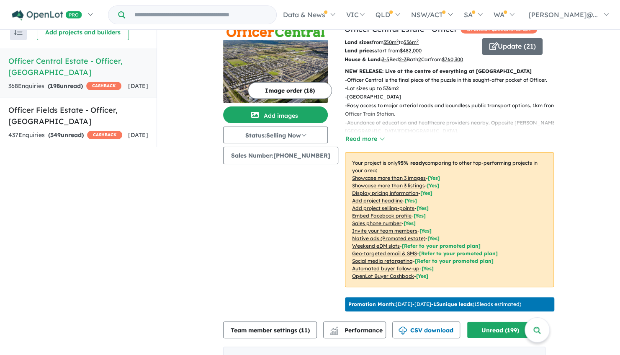
scroll to position [0, 0]
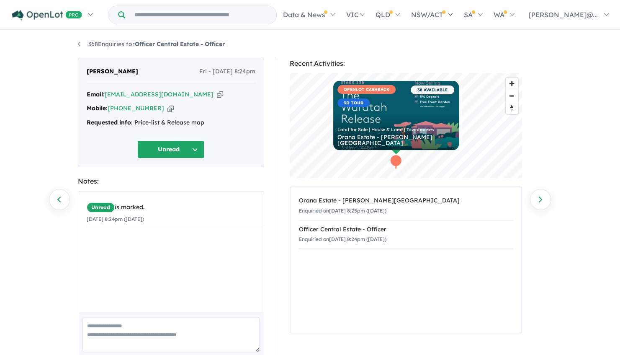
click at [163, 328] on textarea at bounding box center [171, 334] width 177 height 35
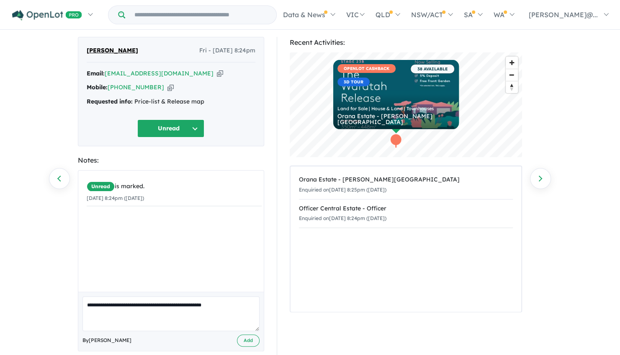
scroll to position [33, 0]
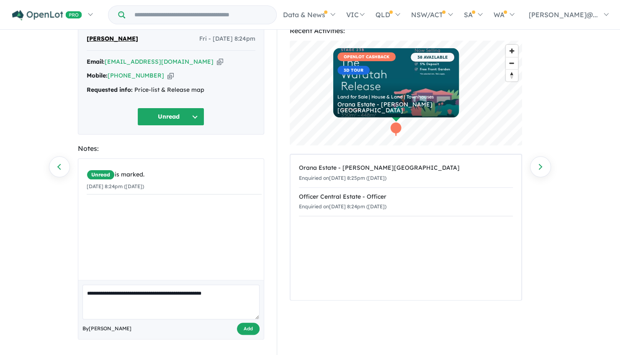
type textarea "**********"
click at [244, 325] on button "Add" at bounding box center [248, 329] width 23 height 12
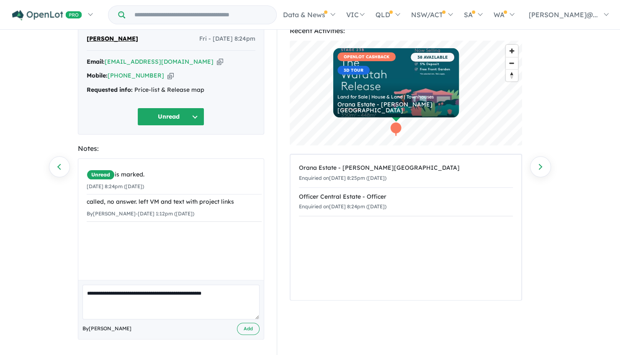
click at [173, 122] on button "Unread" at bounding box center [170, 117] width 67 height 18
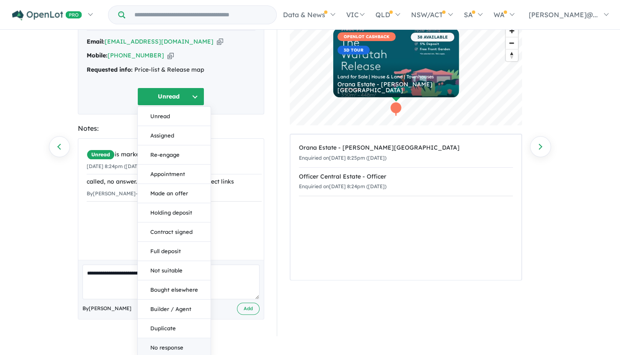
click at [175, 349] on button "No response" at bounding box center [174, 347] width 73 height 19
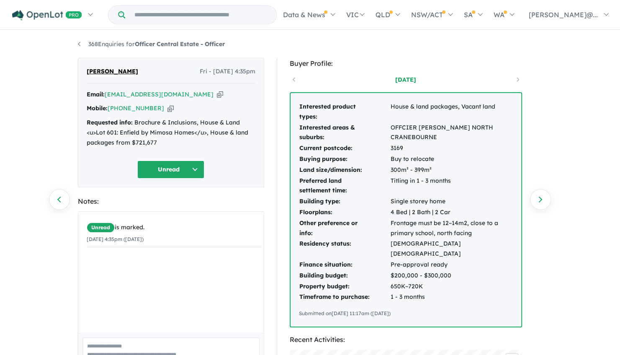
click at [170, 167] on button "Unread" at bounding box center [170, 169] width 67 height 18
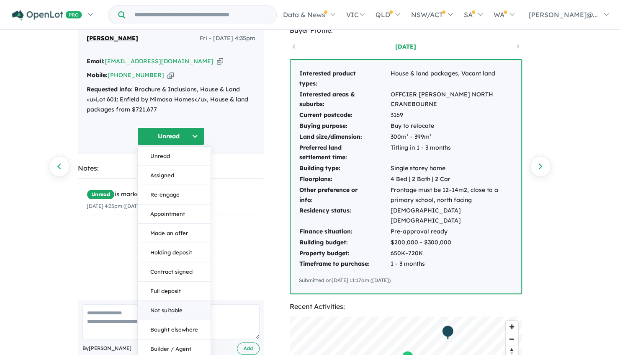
scroll to position [84, 0]
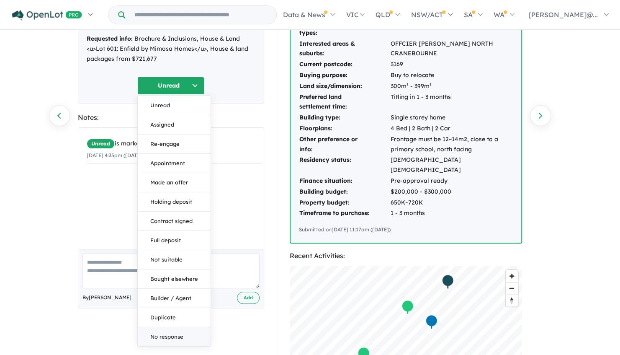
click at [180, 333] on button "No response" at bounding box center [174, 336] width 73 height 19
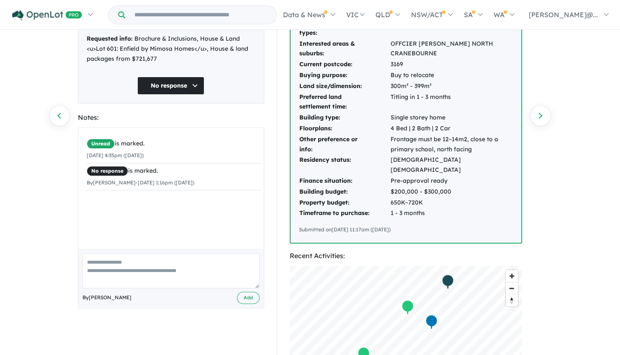
click at [173, 67] on div "Email: [EMAIL_ADDRESS][DOMAIN_NAME] Copied! Mobile: [PHONE_NUMBER] Copied! Requ…" at bounding box center [171, 37] width 169 height 62
click at [177, 78] on div "DIPZ [PERSON_NAME] Fri - [DATE] 4:35pm Email: [EMAIL_ADDRESS][DOMAIN_NAME] Copi…" at bounding box center [171, 38] width 186 height 129
click at [177, 78] on button "No response" at bounding box center [170, 86] width 67 height 18
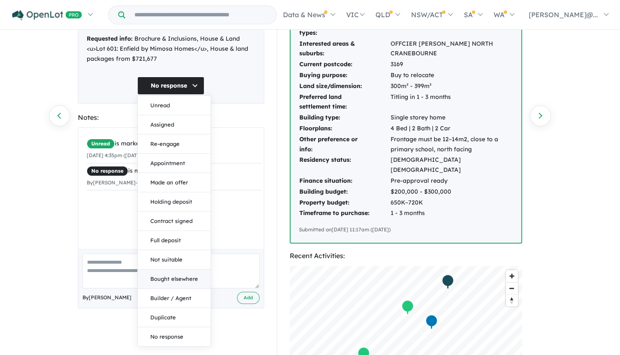
click at [178, 282] on button "Bought elsewhere" at bounding box center [174, 278] width 73 height 19
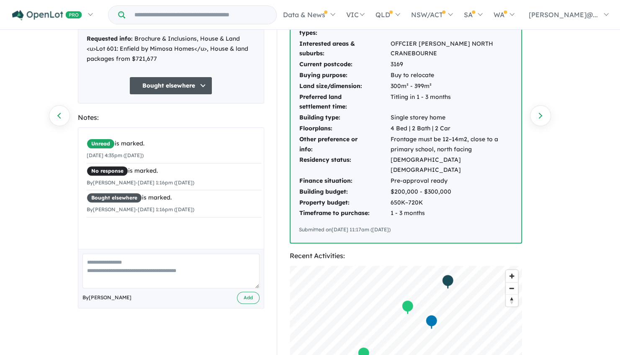
click at [176, 267] on textarea at bounding box center [171, 270] width 177 height 35
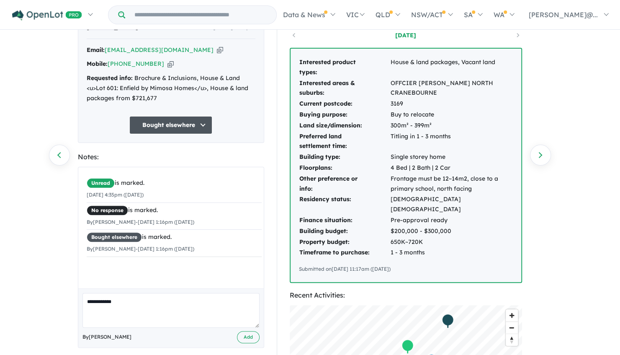
scroll to position [0, 0]
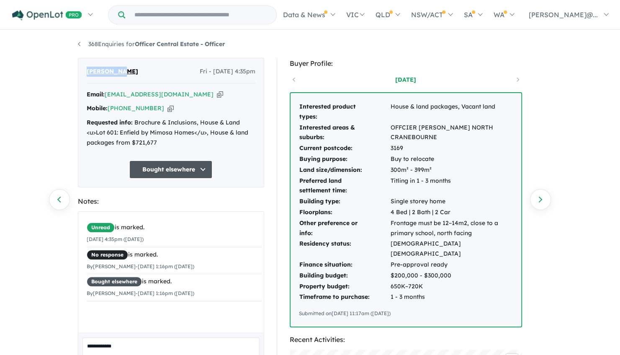
drag, startPoint x: 135, startPoint y: 65, endPoint x: 80, endPoint y: 69, distance: 55.0
click at [80, 69] on div "DIPZ [PERSON_NAME] Fri - [DATE] 4:35pm Email: [EMAIL_ADDRESS][DOMAIN_NAME] Copi…" at bounding box center [171, 122] width 186 height 129
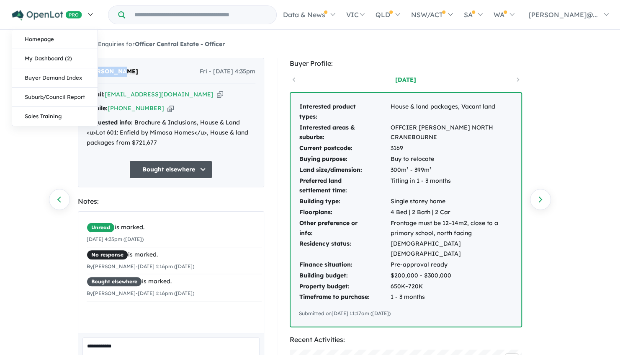
copy span "[PERSON_NAME]"
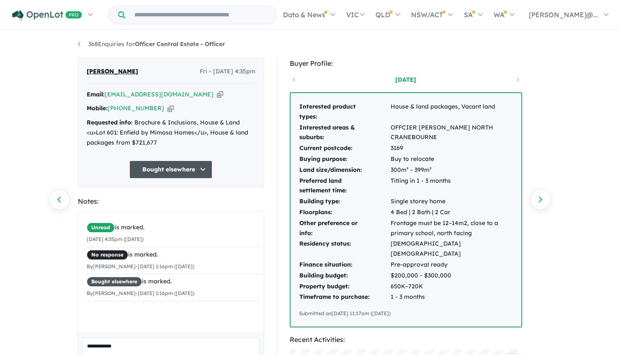
click at [138, 344] on textarea "**********" at bounding box center [171, 354] width 177 height 35
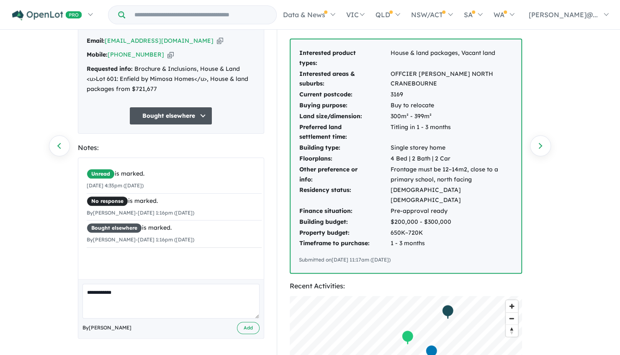
scroll to position [84, 0]
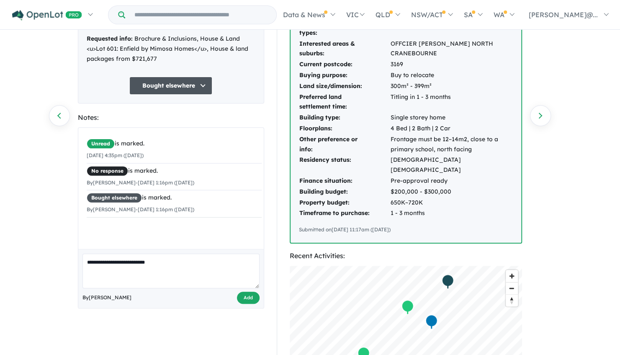
type textarea "**********"
click at [250, 295] on button "Add" at bounding box center [248, 298] width 23 height 12
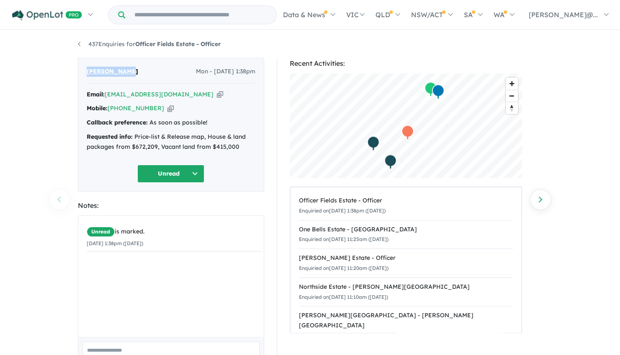
drag, startPoint x: 134, startPoint y: 71, endPoint x: 30, endPoint y: 81, distance: 104.8
click at [30, 81] on div "437 Enquiries for Officer Fields Estate - Officer Previous enquiry Next enquiry…" at bounding box center [310, 193] width 620 height 325
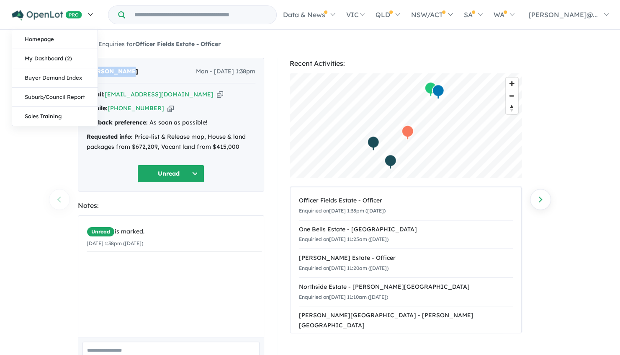
copy span "[PERSON_NAME]"
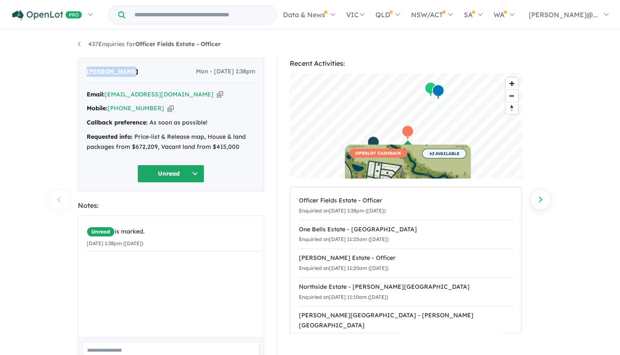
click at [186, 173] on button "Unread" at bounding box center [170, 174] width 67 height 18
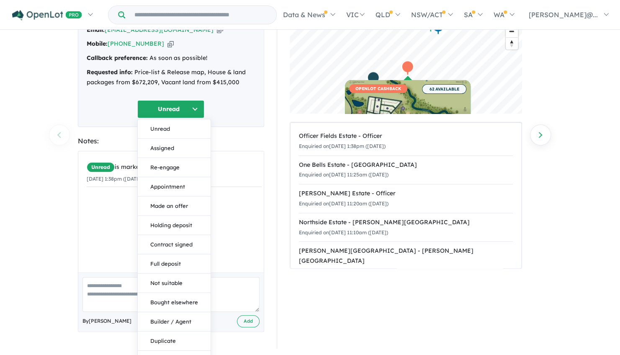
scroll to position [77, 0]
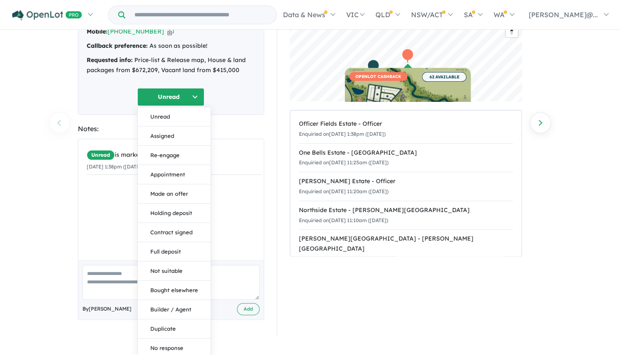
click at [238, 191] on div "Unread is marked. [DATE] 1:38pm ([DATE])" at bounding box center [174, 202] width 192 height 127
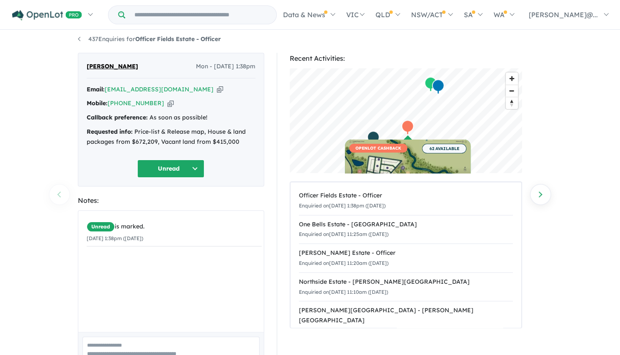
scroll to position [0, 0]
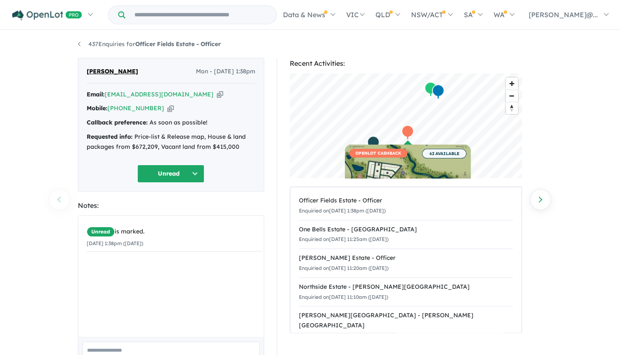
click at [163, 176] on button "Unread" at bounding box center [170, 174] width 67 height 18
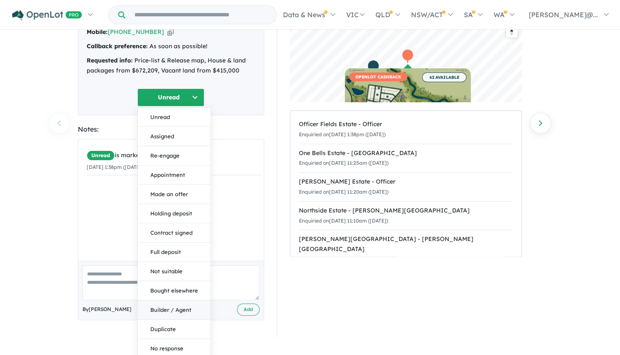
scroll to position [77, 0]
click at [177, 346] on button "No response" at bounding box center [174, 347] width 73 height 19
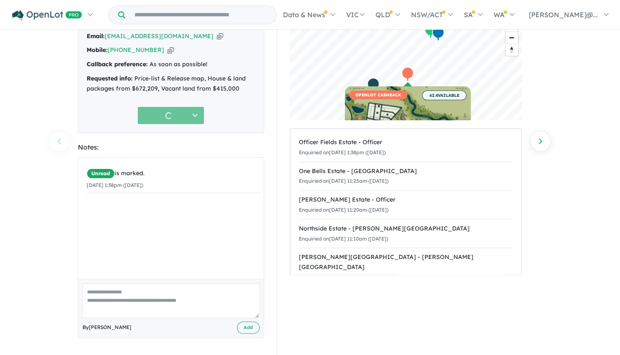
scroll to position [57, 0]
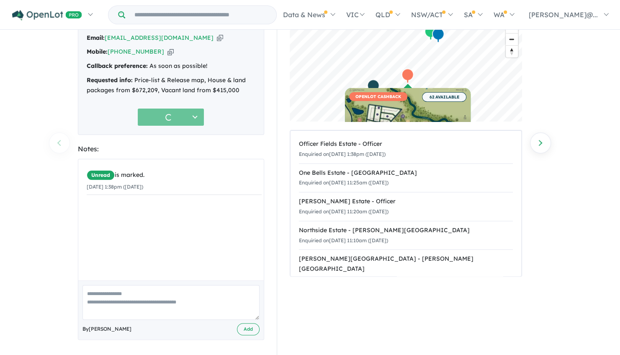
click at [169, 290] on textarea at bounding box center [171, 302] width 177 height 35
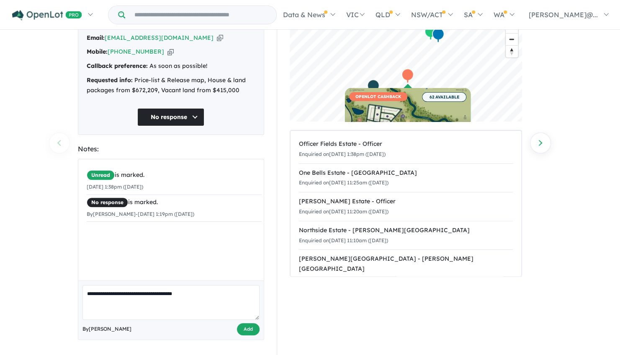
type textarea "**********"
click at [255, 325] on button "Add" at bounding box center [248, 329] width 23 height 12
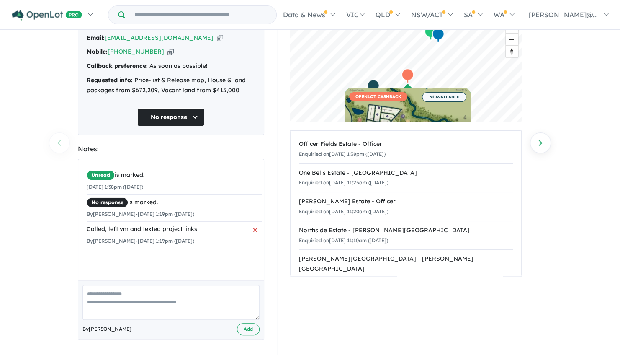
scroll to position [15, 0]
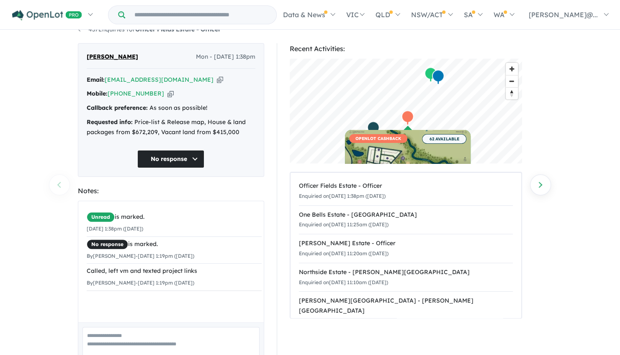
click at [175, 157] on button "No response" at bounding box center [170, 159] width 67 height 18
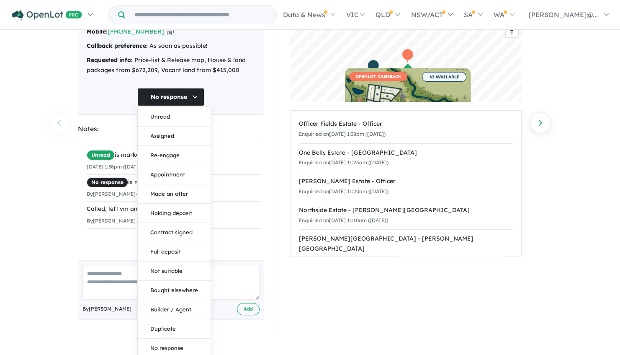
click at [271, 244] on div "Recent Activities: © Mapbox © OpenStreetMap Improve this map OPENLOT CASHBACK 6…" at bounding box center [410, 158] width 279 height 355
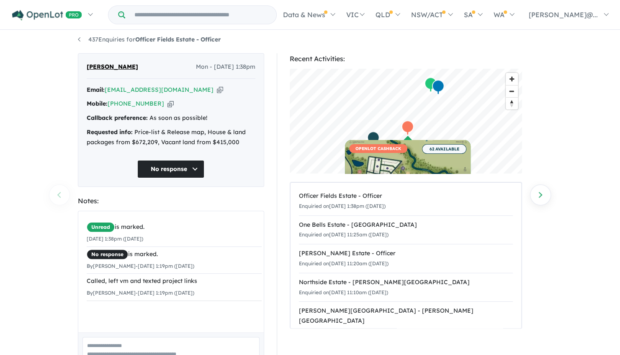
scroll to position [0, 0]
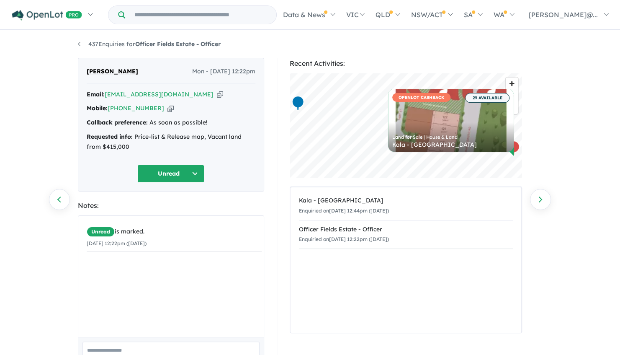
click at [189, 173] on button "Unread" at bounding box center [170, 174] width 67 height 18
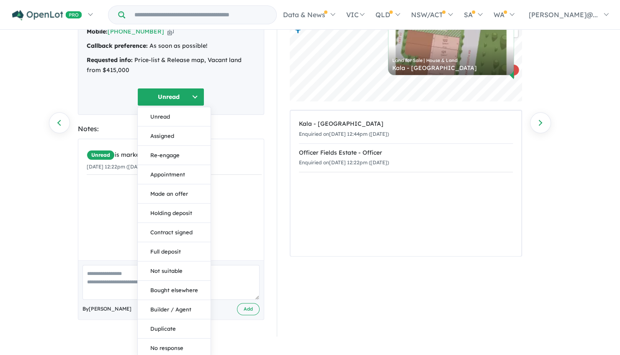
click at [246, 262] on div "By Jessica Ai Add" at bounding box center [171, 289] width 186 height 59
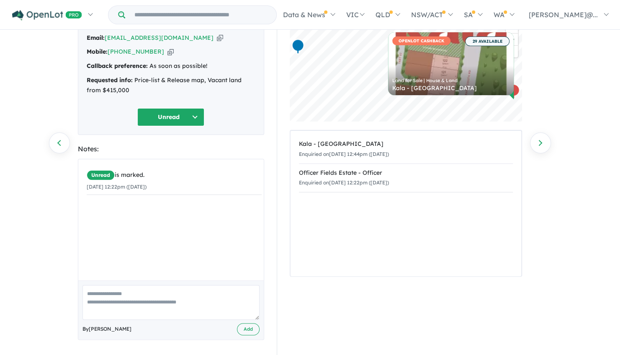
click at [183, 303] on textarea at bounding box center [171, 302] width 177 height 35
click at [179, 302] on textarea at bounding box center [171, 302] width 177 height 35
click at [171, 117] on button "Unread" at bounding box center [170, 117] width 67 height 18
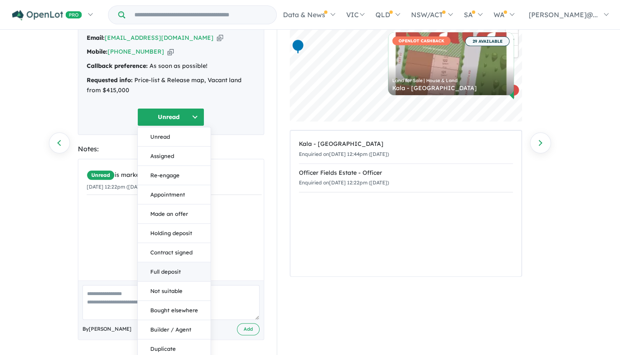
scroll to position [77, 0]
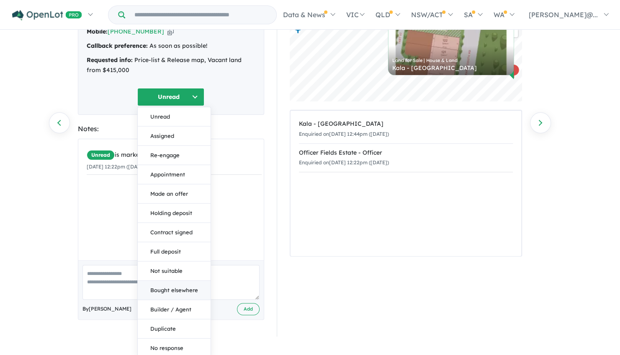
click at [191, 288] on button "Bought elsewhere" at bounding box center [174, 289] width 73 height 19
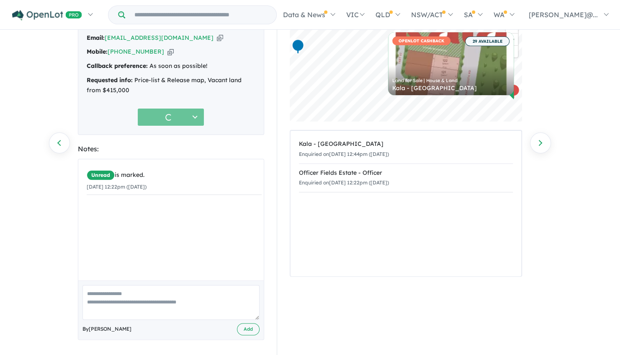
click at [182, 298] on textarea at bounding box center [171, 302] width 177 height 35
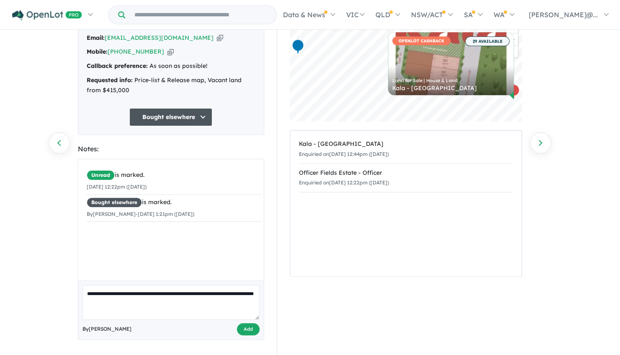
type textarea "**********"
click at [254, 329] on button "Add" at bounding box center [248, 329] width 23 height 12
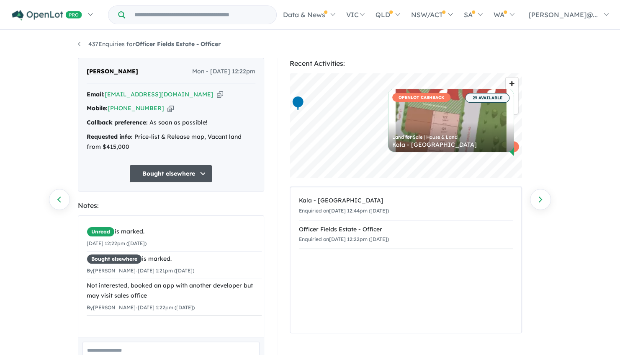
scroll to position [0, 0]
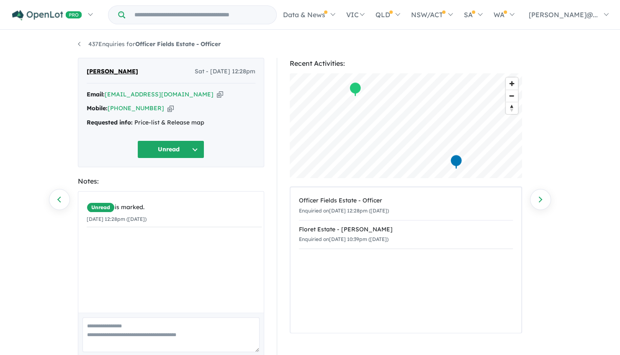
click at [168, 109] on icon "button" at bounding box center [171, 108] width 6 height 9
drag, startPoint x: 226, startPoint y: 238, endPoint x: 196, endPoint y: 166, distance: 77.7
drag, startPoint x: 196, startPoint y: 166, endPoint x: 216, endPoint y: 208, distance: 46.5
click at [216, 208] on div "Unread is marked." at bounding box center [174, 207] width 175 height 10
click at [184, 146] on button "Unread" at bounding box center [170, 149] width 67 height 18
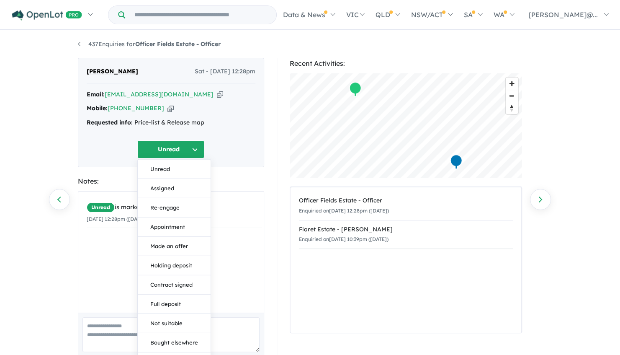
click at [261, 174] on div "[PERSON_NAME] Sat - [DATE] 12:28pm Email: [EMAIL_ADDRESS][DOMAIN_NAME] Copied! …" at bounding box center [171, 215] width 186 height 314
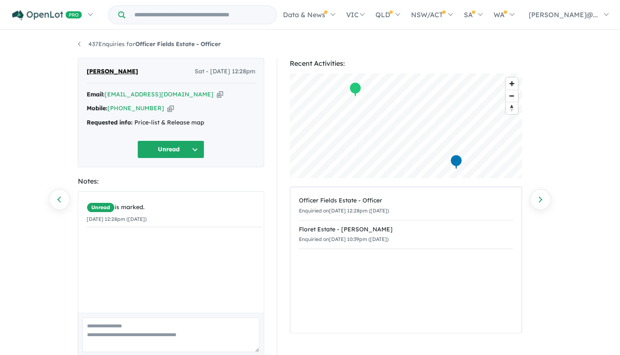
click at [177, 329] on textarea at bounding box center [171, 334] width 177 height 35
click at [156, 332] on textarea at bounding box center [171, 334] width 177 height 35
type textarea "*"
type textarea "**********"
click at [167, 153] on button "Unread" at bounding box center [170, 149] width 67 height 18
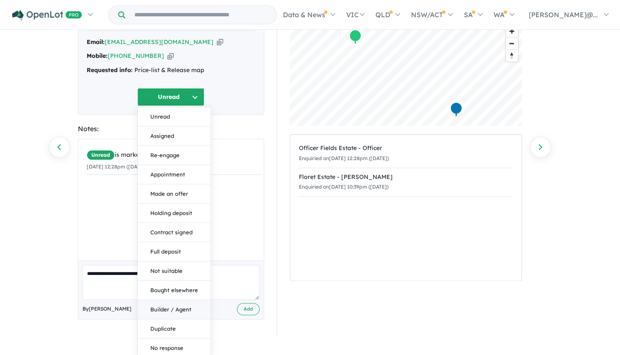
scroll to position [53, 0]
click at [180, 270] on button "Not suitable" at bounding box center [174, 270] width 73 height 19
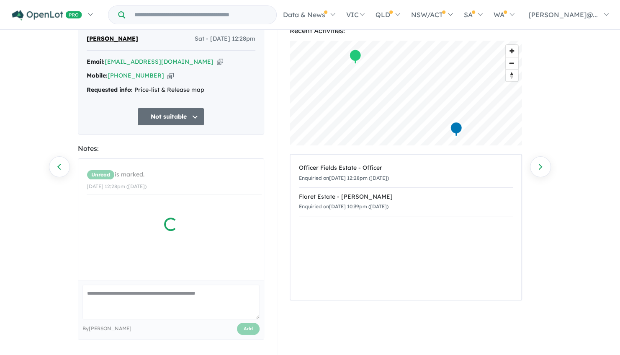
click at [247, 332] on div at bounding box center [171, 249] width 186 height 180
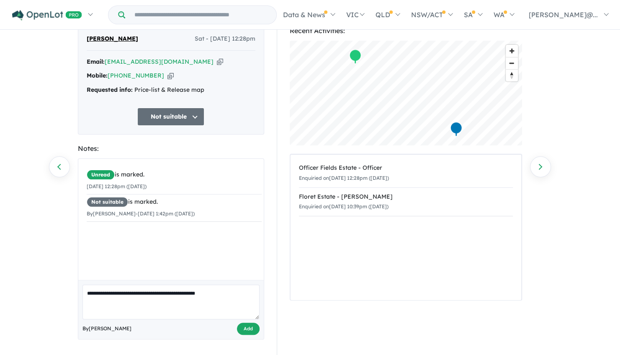
click at [246, 328] on button "Add" at bounding box center [248, 329] width 23 height 12
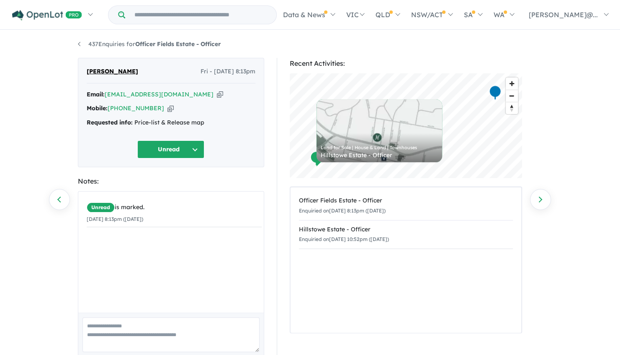
drag, startPoint x: 146, startPoint y: 71, endPoint x: 62, endPoint y: 74, distance: 84.2
click at [62, 74] on div "437 Enquiries for Officer Fields Estate - Officer Previous enquiry Next enquiry…" at bounding box center [310, 193] width 620 height 325
drag, startPoint x: 62, startPoint y: 74, endPoint x: 94, endPoint y: 71, distance: 32.0
copy span "[PERSON_NAME]"
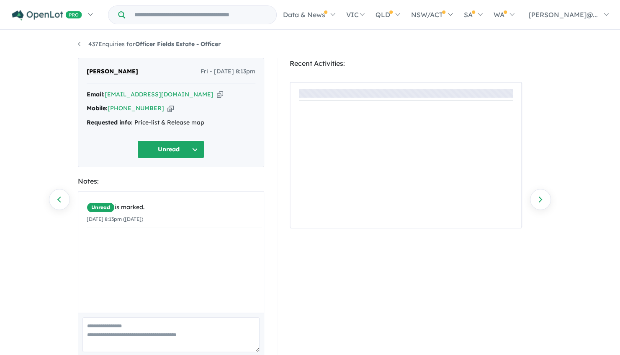
click at [161, 148] on button "Unread" at bounding box center [170, 149] width 67 height 18
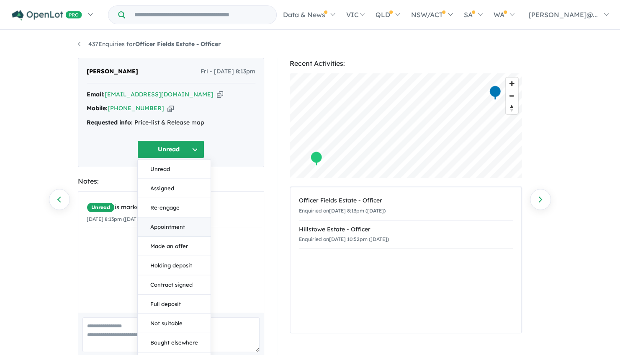
click at [178, 224] on button "Appointment" at bounding box center [174, 226] width 73 height 19
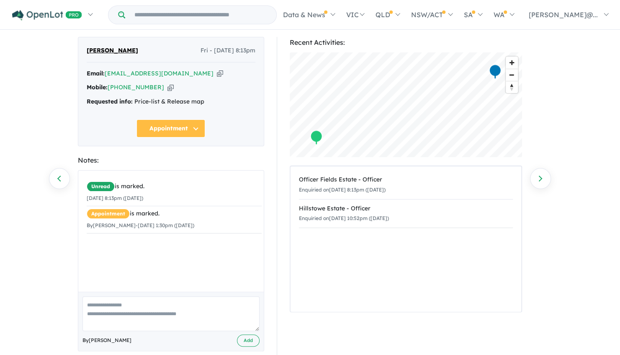
scroll to position [33, 0]
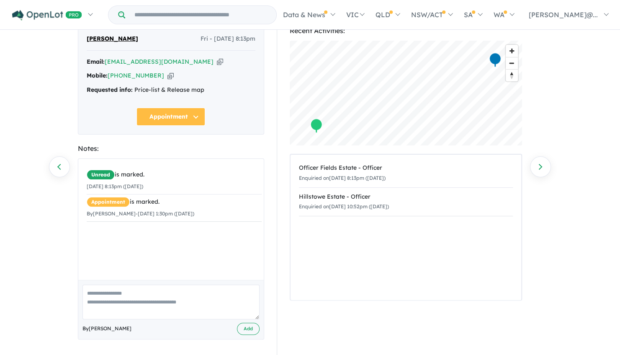
click at [159, 297] on textarea at bounding box center [171, 301] width 177 height 35
click at [209, 292] on textarea "**********" at bounding box center [171, 301] width 177 height 35
type textarea "**********"
click at [246, 327] on button "Add" at bounding box center [248, 329] width 23 height 12
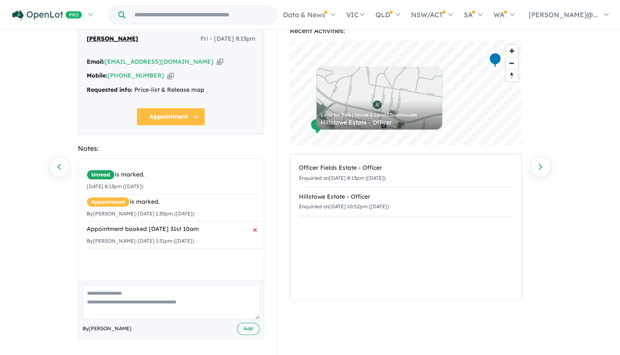
click at [156, 238] on small "By [PERSON_NAME] - [DATE] 1:31pm ([DATE])" at bounding box center [140, 241] width 107 height 6
click at [168, 228] on div "Appointment booked [DATE] 31st 10am" at bounding box center [174, 229] width 175 height 10
click at [154, 239] on small "By [PERSON_NAME] - [DATE] 1:31pm ([DATE])" at bounding box center [140, 241] width 107 height 6
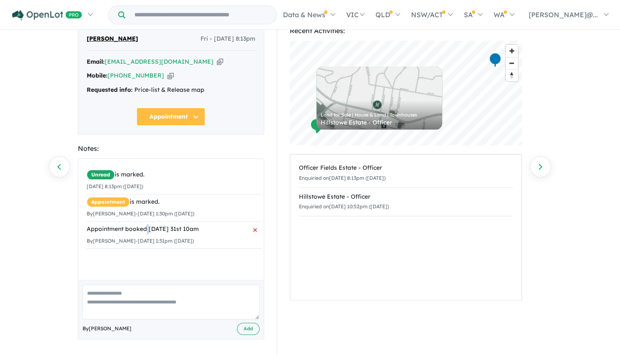
drag, startPoint x: 153, startPoint y: 237, endPoint x: 147, endPoint y: 232, distance: 8.0
click at [147, 232] on div "Appointment booked [DATE] 31st 10am" at bounding box center [174, 229] width 175 height 10
click at [130, 230] on div "Appointment booked [DATE] 31st 10am" at bounding box center [174, 229] width 175 height 10
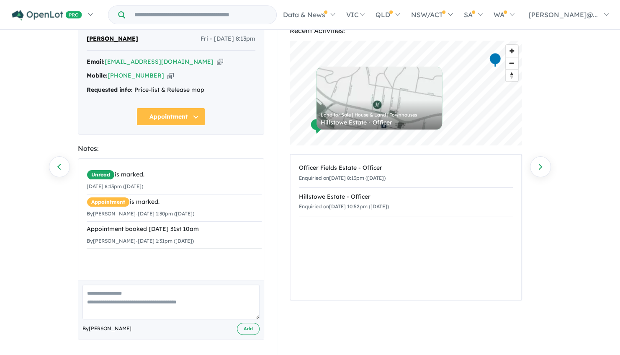
drag, startPoint x: 130, startPoint y: 230, endPoint x: 182, endPoint y: 265, distance: 62.7
click at [182, 265] on div "Unread is marked. [DATE] 8:13pm ([DATE]) Appointment is marked. By [PERSON_NAME…" at bounding box center [174, 222] width 192 height 127
click at [171, 290] on textarea at bounding box center [171, 301] width 177 height 35
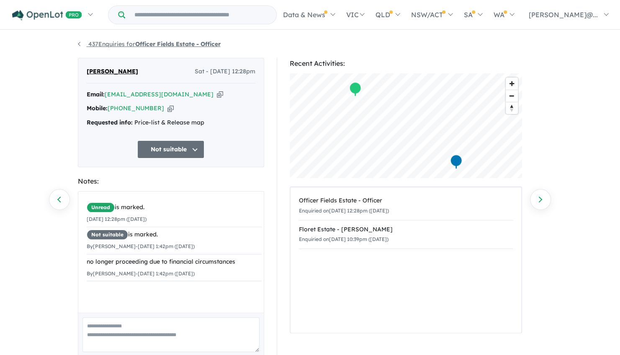
click at [82, 44] on link "437 Enquiries for Officer Fields Estate - Officer" at bounding box center [149, 44] width 143 height 8
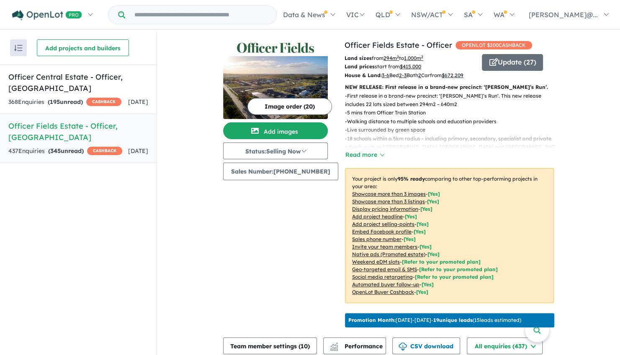
click at [98, 146] on div "437 Enquir ies ( 345 unread) CASHBACK" at bounding box center [65, 151] width 114 height 10
click at [98, 100] on div "368 Enquir ies ( 195 unread) CASHBACK" at bounding box center [64, 102] width 113 height 10
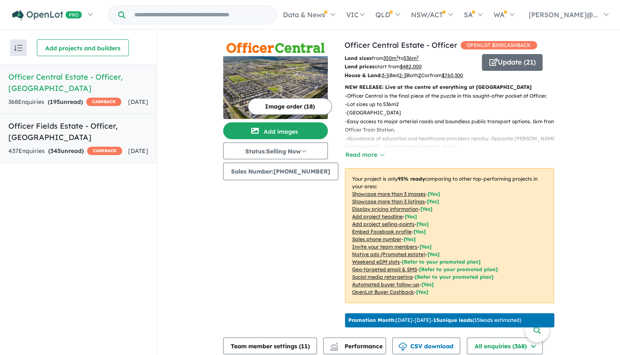
click at [101, 150] on div "437 Enquir ies ( 345 unread) CASHBACK" at bounding box center [65, 151] width 114 height 10
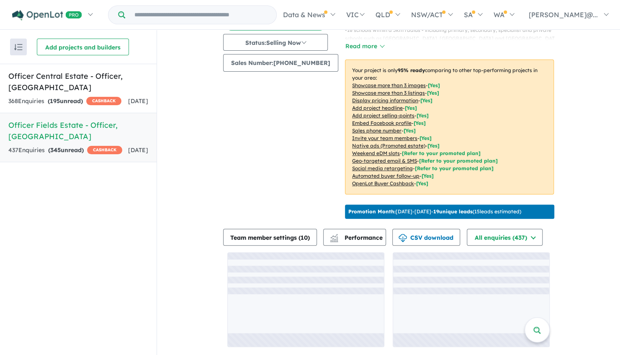
scroll to position [1, 0]
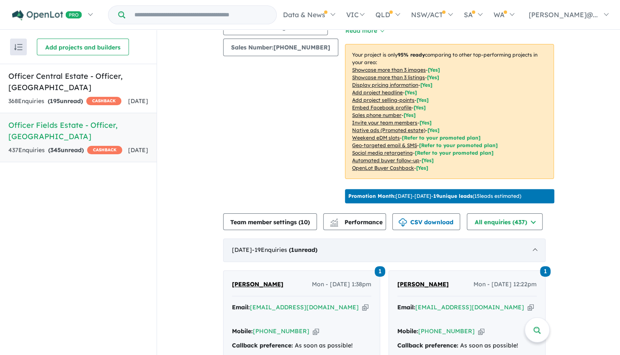
click at [349, 262] on div "[DATE] - 19 Enquir ies ( 1 unread)" at bounding box center [384, 249] width 323 height 23
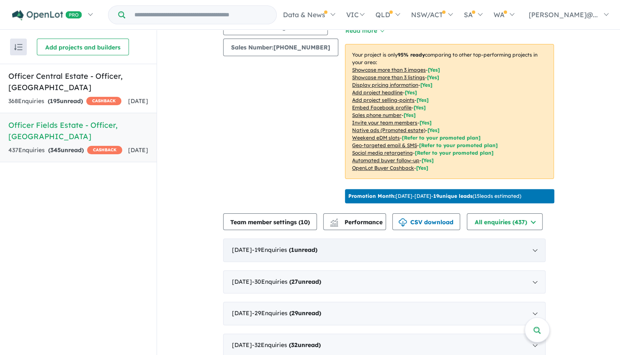
click at [319, 257] on div "[DATE] - 19 Enquir ies ( 1 unread)" at bounding box center [384, 249] width 323 height 23
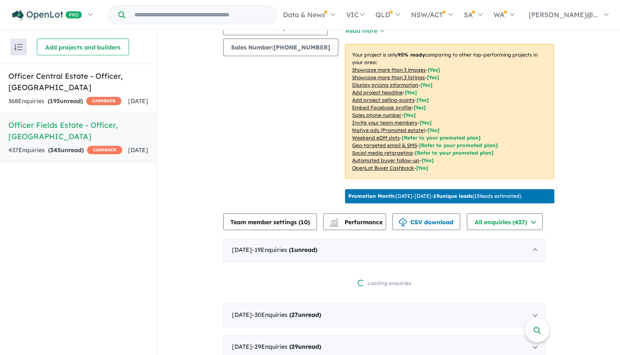
scroll to position [207, 0]
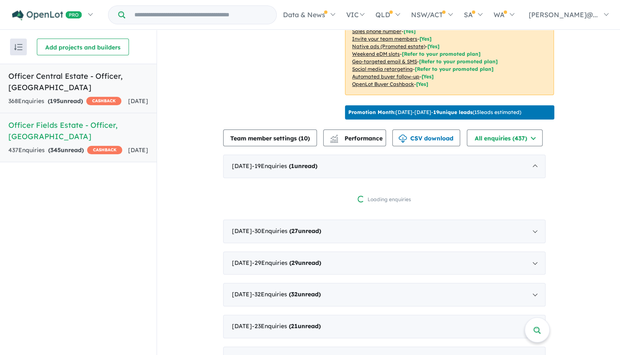
click at [40, 76] on h5 "Officer Central Estate - Officer , [GEOGRAPHIC_DATA]" at bounding box center [78, 81] width 140 height 23
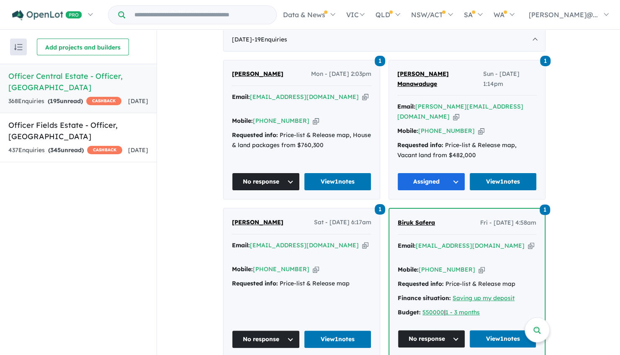
scroll to position [333, 0]
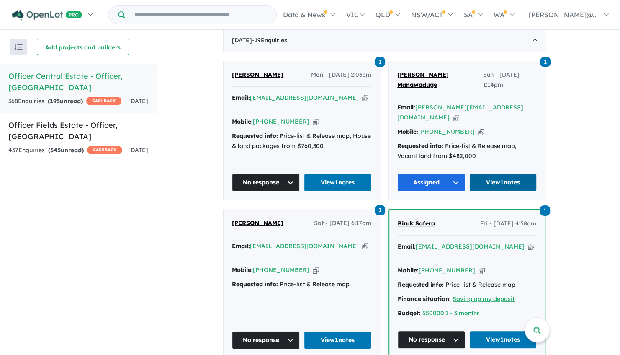
click at [513, 186] on link "View 1 notes" at bounding box center [504, 182] width 68 height 18
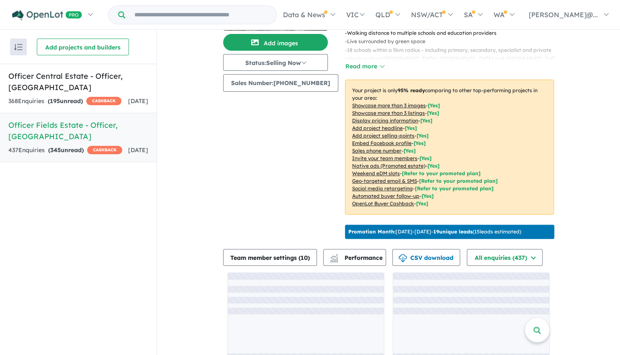
scroll to position [123, 0]
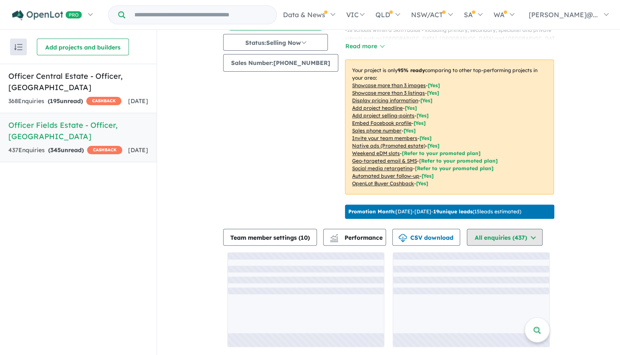
click at [525, 240] on button "All enquiries ( 437 )" at bounding box center [505, 237] width 76 height 17
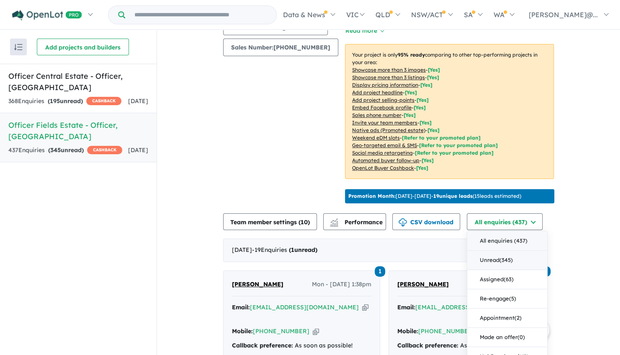
click at [520, 270] on button "Unread ( 345 )" at bounding box center [508, 260] width 80 height 19
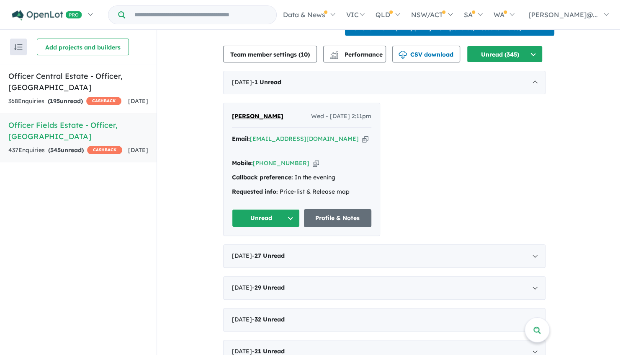
scroll to position [375, 0]
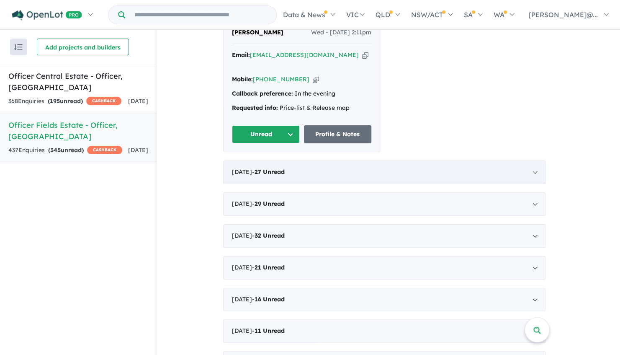
click at [261, 176] on span "27" at bounding box center [258, 172] width 7 height 8
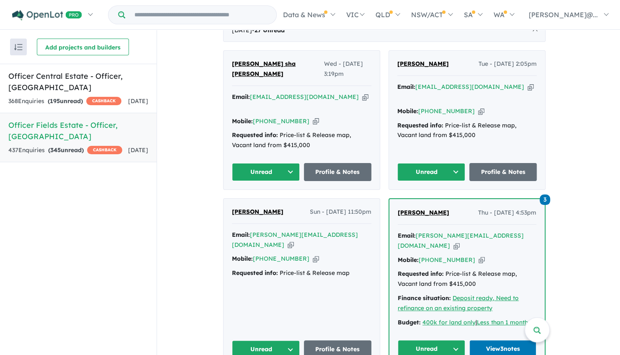
drag, startPoint x: 453, startPoint y: 79, endPoint x: 392, endPoint y: 83, distance: 61.7
click at [392, 83] on div "[PERSON_NAME] Tue - [DATE] 2:05pm Email: [EMAIL_ADDRESS][DOMAIN_NAME] Copied! M…" at bounding box center [467, 120] width 156 height 139
copy span "[PERSON_NAME]"
click at [528, 91] on icon "button" at bounding box center [531, 87] width 6 height 9
drag, startPoint x: 458, startPoint y: 77, endPoint x: 374, endPoint y: 85, distance: 85.0
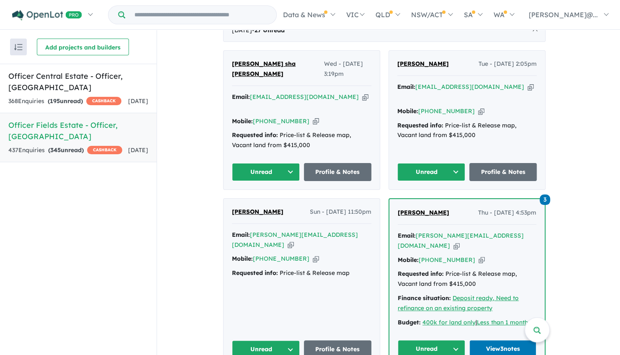
drag, startPoint x: 374, startPoint y: 85, endPoint x: 387, endPoint y: 81, distance: 13.9
drag, startPoint x: 451, startPoint y: 78, endPoint x: 398, endPoint y: 86, distance: 53.5
click at [398, 86] on div "İlknur Ilknur Tue - 29/07/2025, 2:05pm Email: tatlideniz2009@hotmail.com Copied…" at bounding box center [467, 120] width 156 height 139
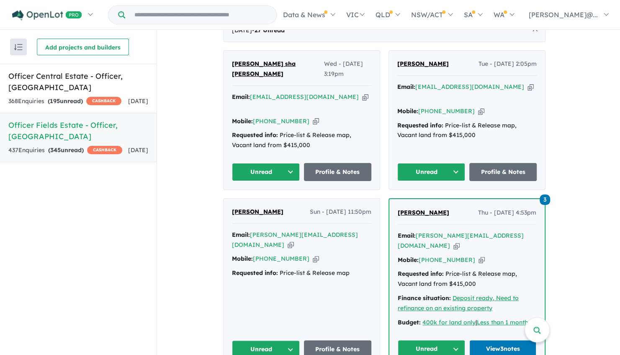
copy span "İlknur Ilknur"
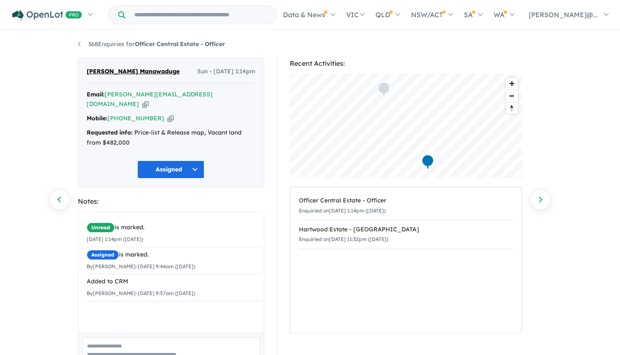
click at [75, 42] on div "368 Enquiries for Officer Central Estate - Officer Previous enquiry Next enquir…" at bounding box center [311, 193] width 478 height 325
click at [78, 44] on link "368 Enquiries for Officer Central Estate - Officer" at bounding box center [151, 44] width 147 height 8
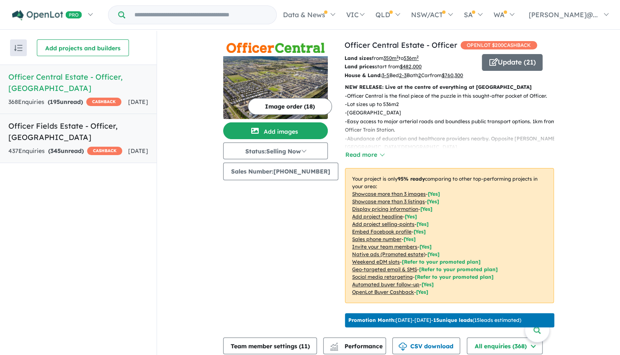
click at [91, 146] on div "437 Enquir ies ( 345 unread) CASHBACK" at bounding box center [65, 151] width 114 height 10
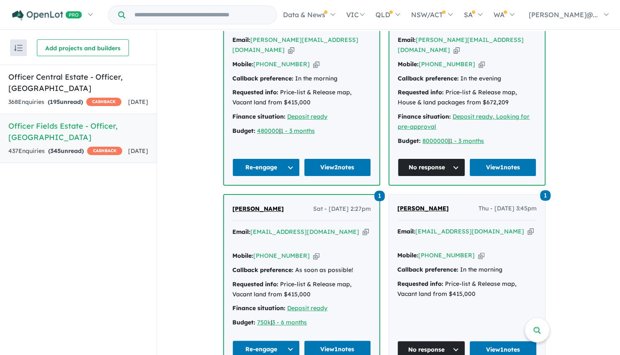
scroll to position [919, 0]
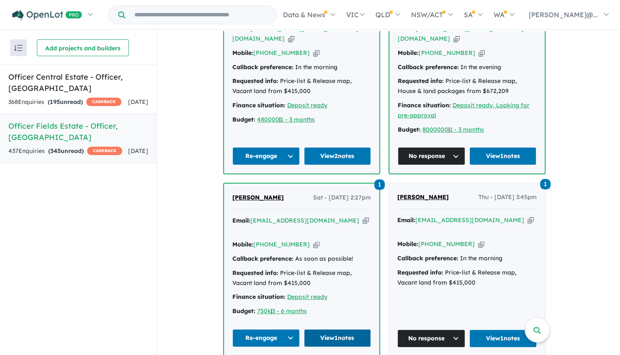
click at [365, 329] on link "View 1 notes" at bounding box center [337, 338] width 67 height 18
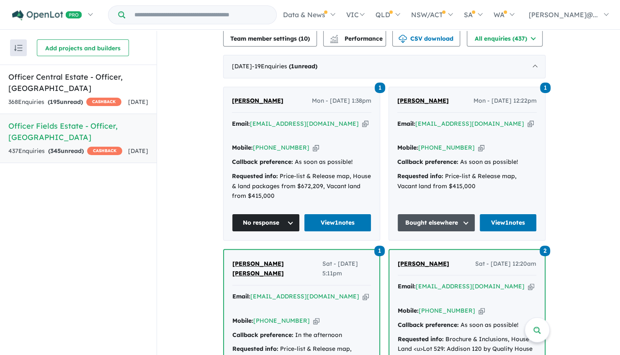
scroll to position [291, 0]
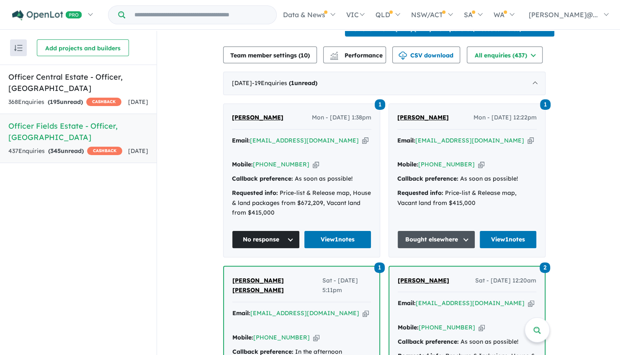
drag, startPoint x: 480, startPoint y: 145, endPoint x: 561, endPoint y: 116, distance: 85.5
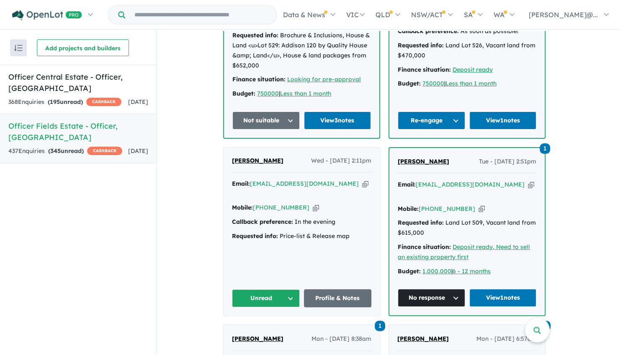
scroll to position [1483, 0]
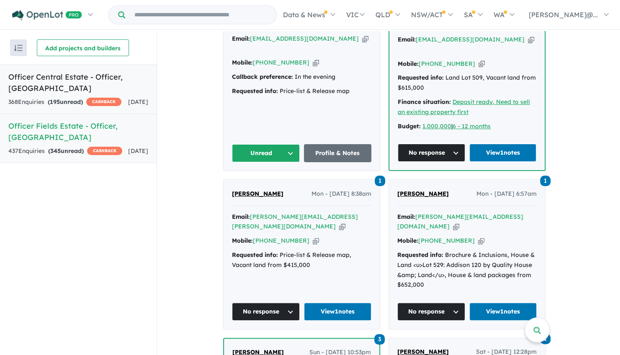
click at [95, 102] on div "368 Enquir ies ( 195 unread) CASHBACK" at bounding box center [64, 102] width 113 height 10
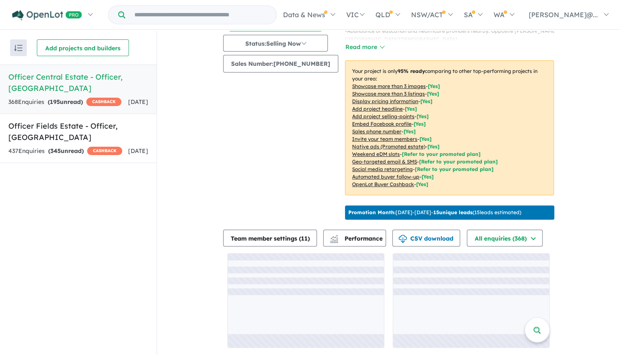
scroll to position [1, 0]
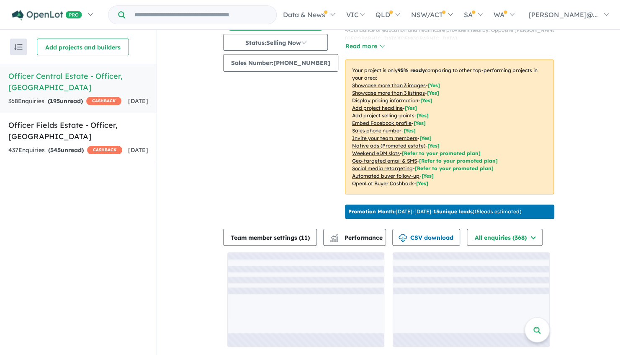
drag, startPoint x: 451, startPoint y: 222, endPoint x: 265, endPoint y: 180, distance: 190.3
click at [265, 180] on div "Image order ( 18 ) Add images Status: Selling Now In Planning Coming Soon Selli…" at bounding box center [283, 76] width 121 height 291
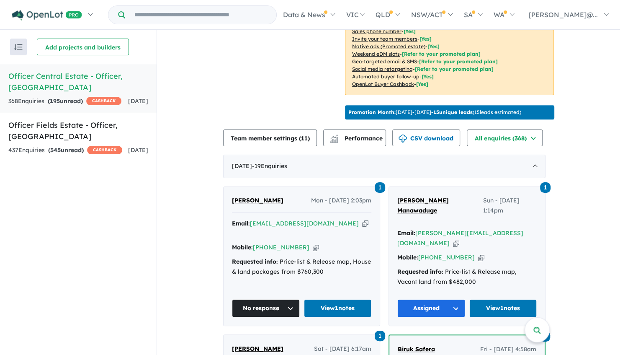
scroll to position [291, 0]
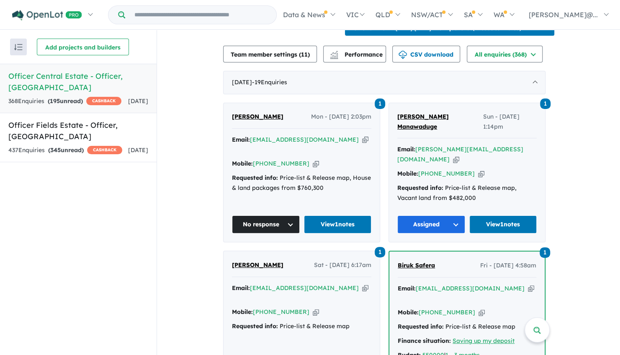
click at [443, 233] on button "Assigned" at bounding box center [432, 224] width 68 height 18
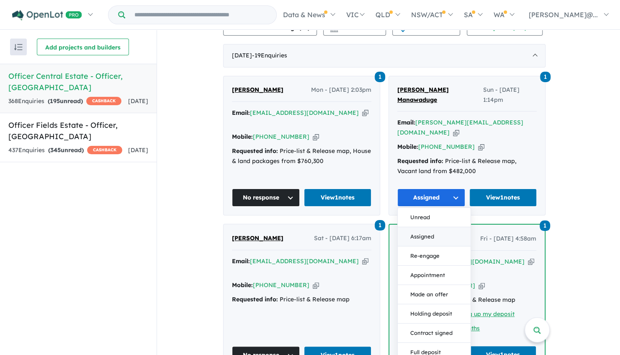
scroll to position [375, 0]
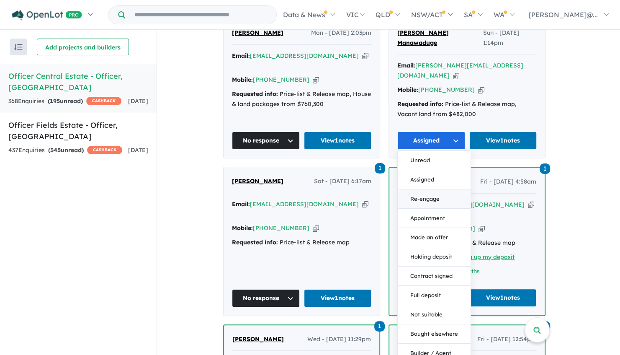
click at [436, 208] on button "Re-engage" at bounding box center [434, 198] width 73 height 19
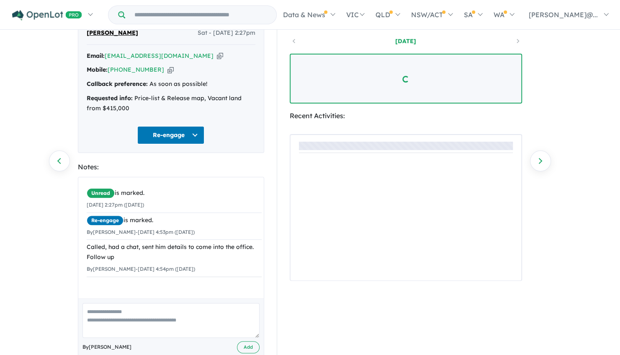
scroll to position [84, 0]
